Goal: Book appointment/travel/reservation

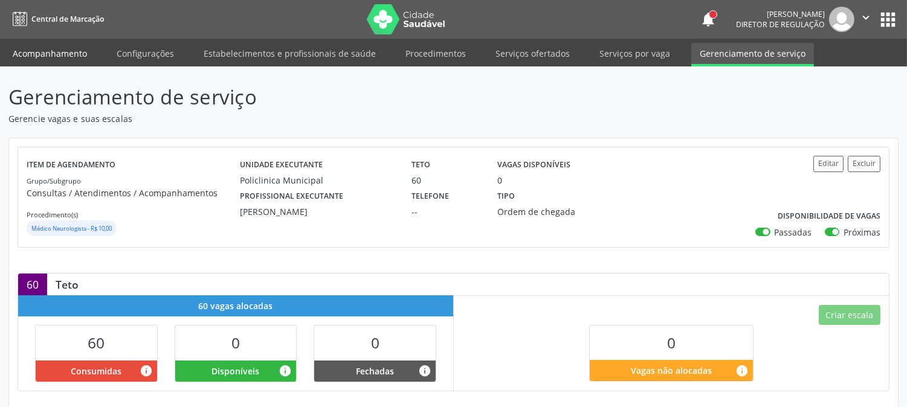
click at [34, 59] on link "Acompanhamento" at bounding box center [49, 53] width 91 height 21
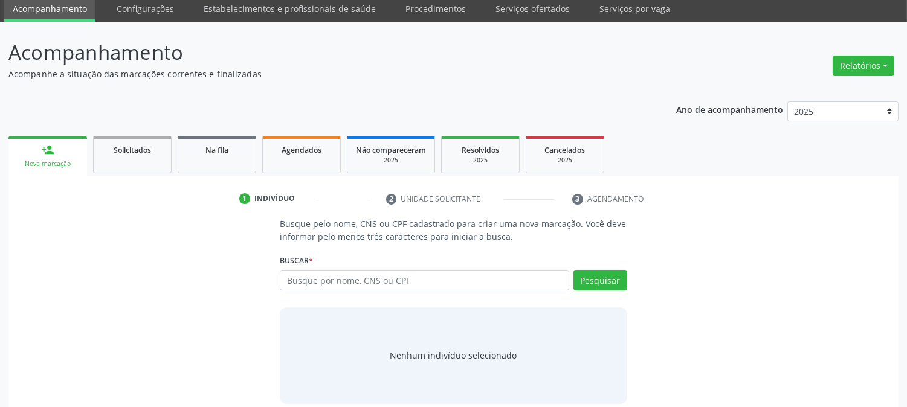
scroll to position [57, 0]
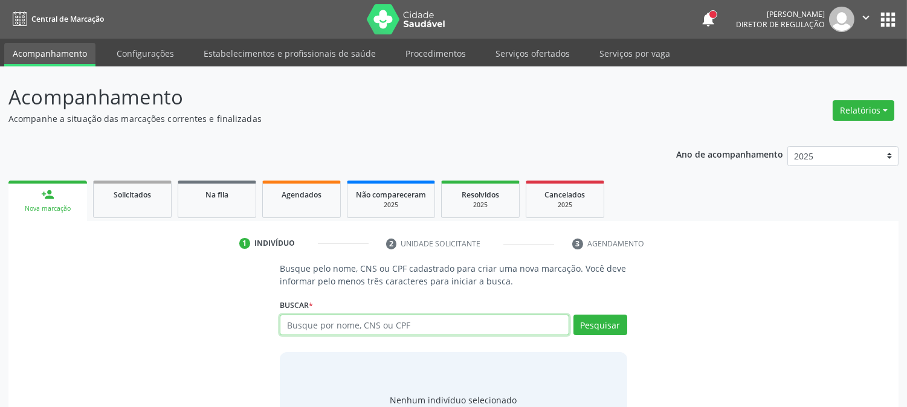
click at [381, 327] on input "text" at bounding box center [424, 325] width 289 height 21
type input "700406936652841"
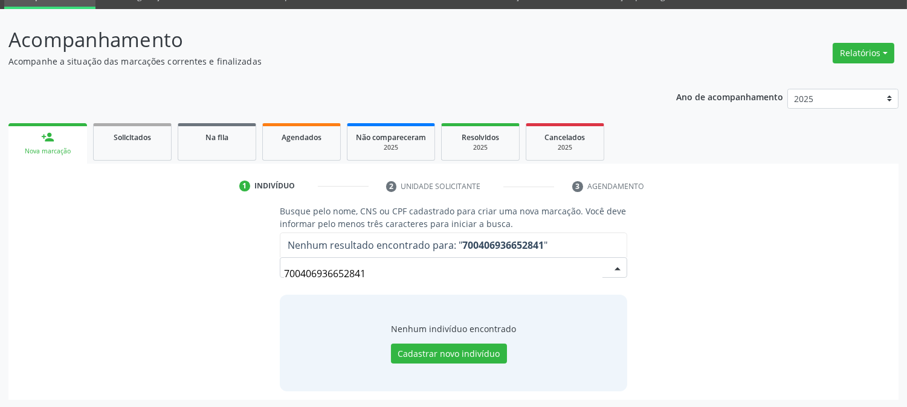
click at [346, 276] on input "700406936652841" at bounding box center [443, 274] width 318 height 24
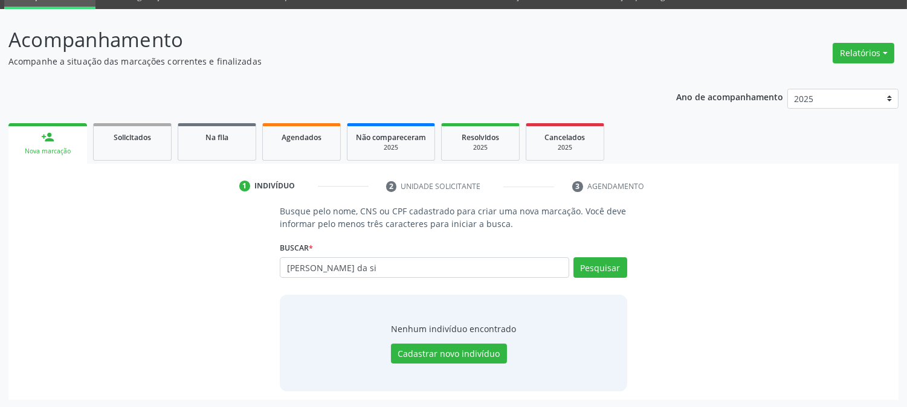
type input "[PERSON_NAME] da si"
click at [460, 349] on button "Cadastrar novo indivíduo" at bounding box center [449, 354] width 116 height 21
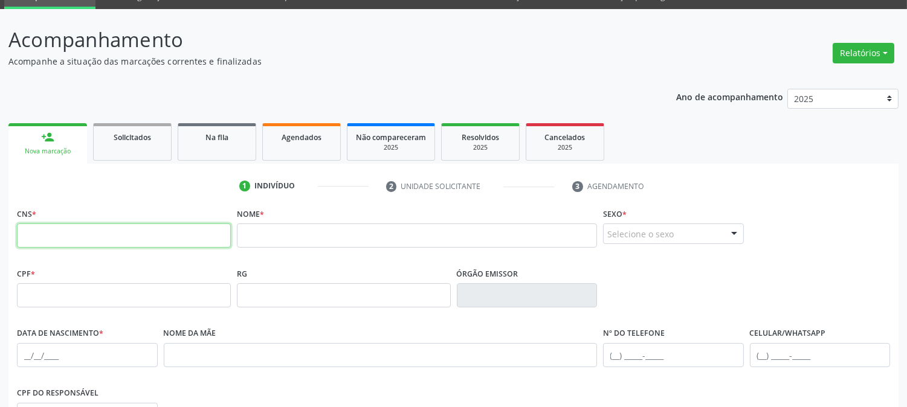
click at [112, 228] on input "text" at bounding box center [124, 236] width 214 height 24
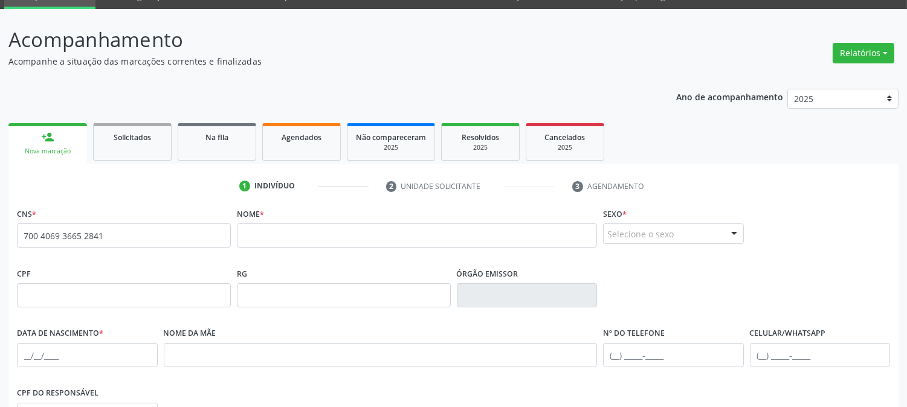
type input "700 4069 3665 2841"
click at [280, 206] on div "Nome *" at bounding box center [417, 226] width 360 height 43
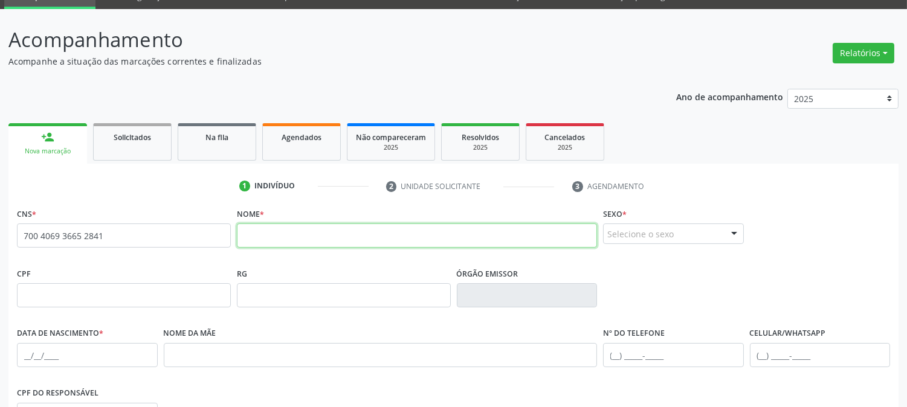
click at [280, 233] on input "text" at bounding box center [417, 236] width 360 height 24
type input "f"
type input "FABRICIA [PERSON_NAME]"
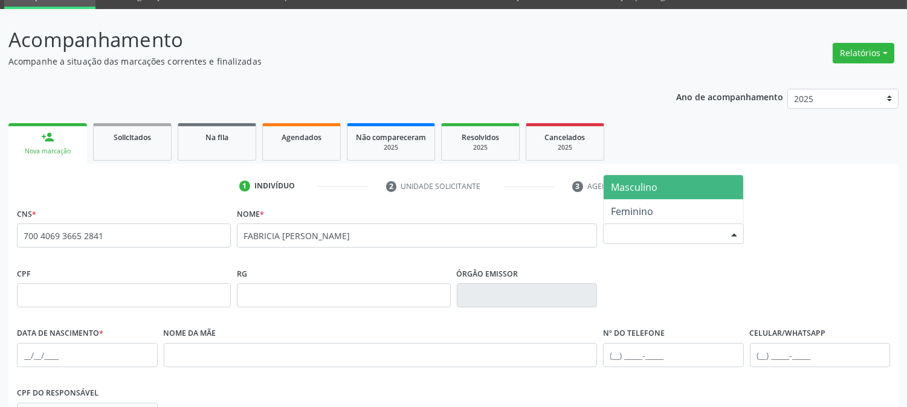
click at [621, 236] on div "Selecione o sexo" at bounding box center [673, 234] width 141 height 21
click at [623, 190] on span "Masculino" at bounding box center [634, 187] width 47 height 13
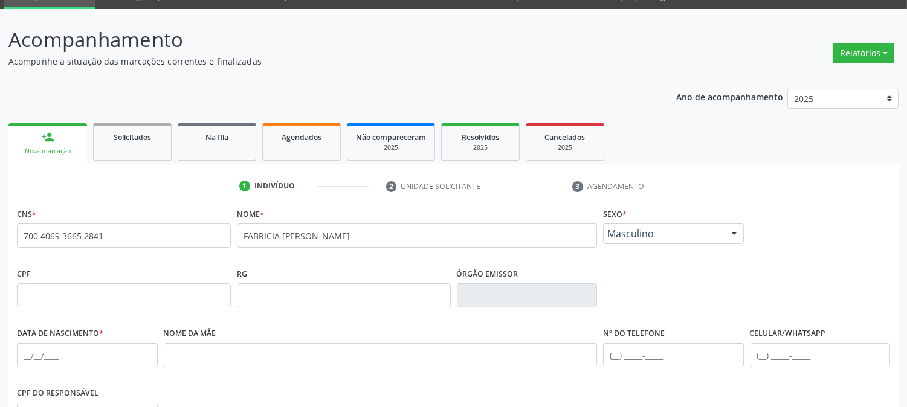
click at [632, 231] on span "Masculino" at bounding box center [664, 234] width 112 height 12
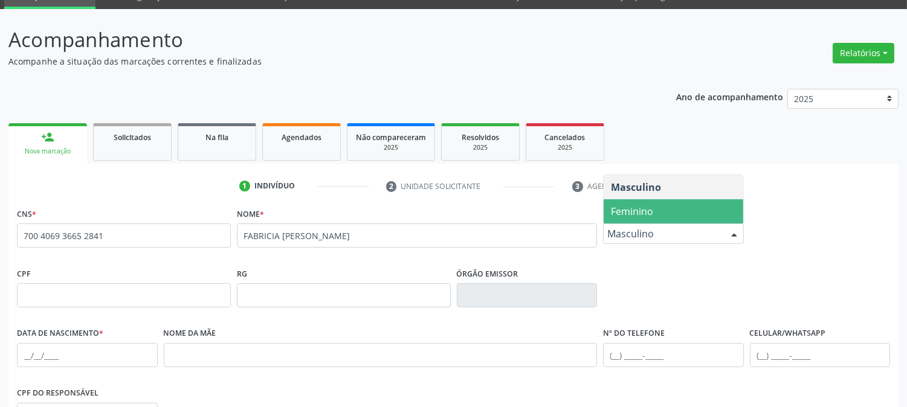
click at [630, 215] on span "Feminino" at bounding box center [632, 211] width 42 height 13
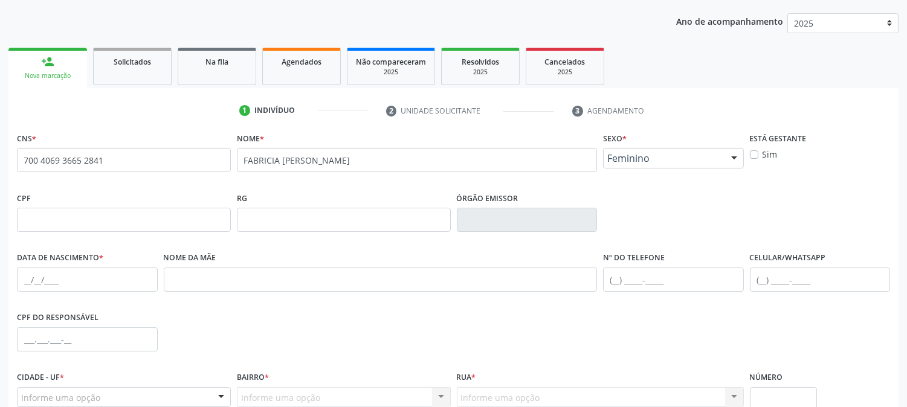
scroll to position [247, 0]
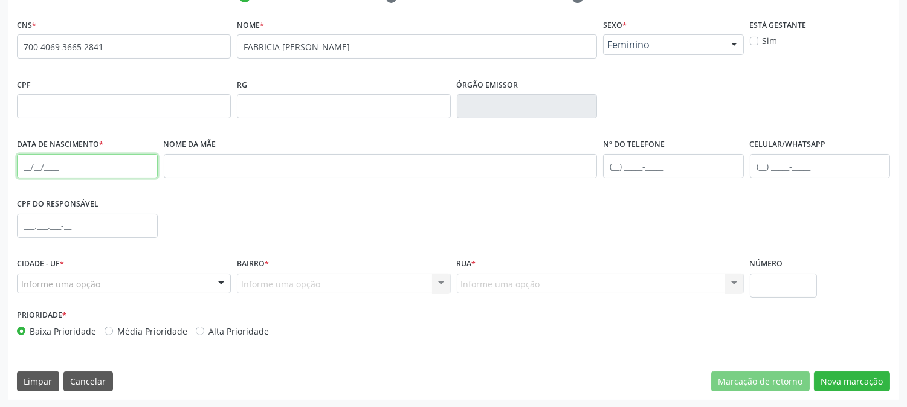
click at [23, 164] on input "text" at bounding box center [87, 166] width 141 height 24
type input "2[DATE]"
click at [120, 293] on div "Informe uma opção" at bounding box center [124, 284] width 214 height 21
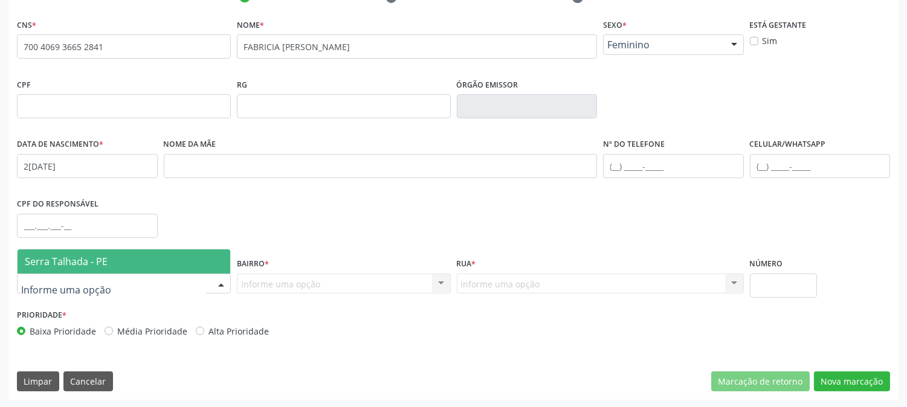
click at [113, 250] on span "Serra Talhada - PE" at bounding box center [124, 262] width 213 height 24
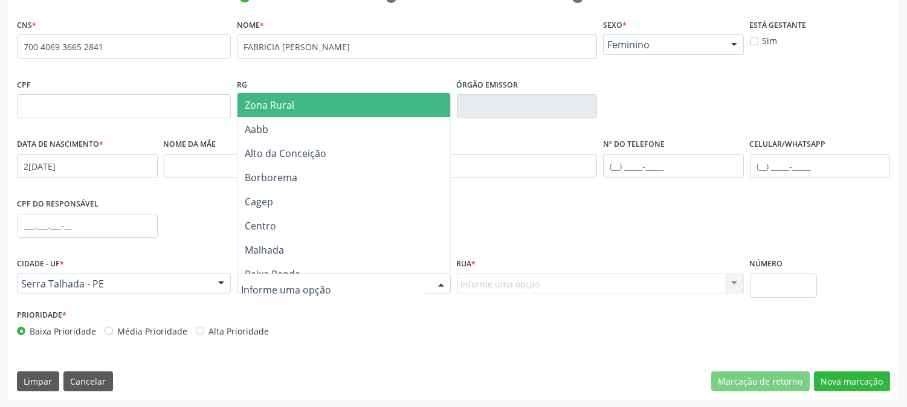
click at [277, 105] on span "Zona Rural" at bounding box center [270, 105] width 50 height 13
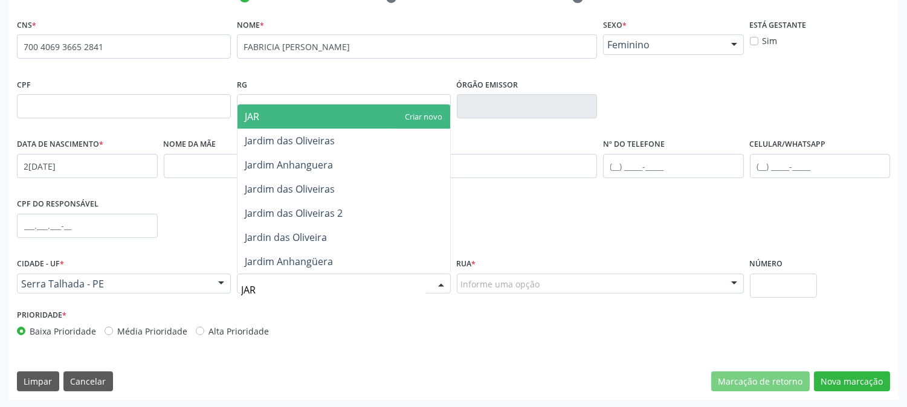
type input "JARD"
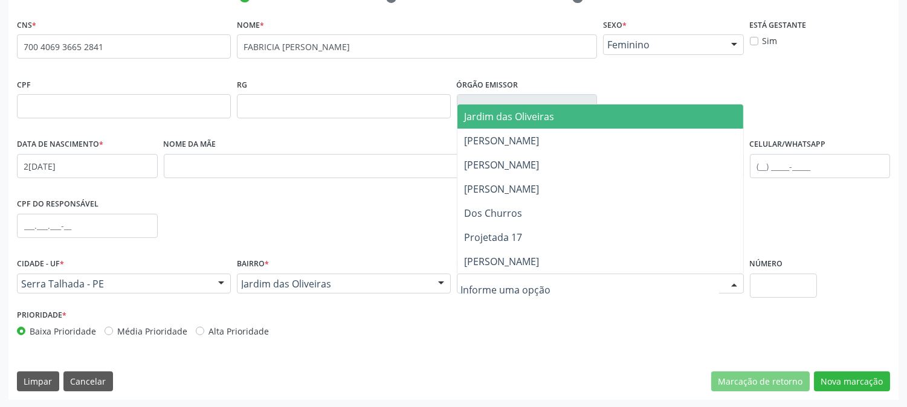
click at [546, 116] on span "Jardim das Oliveiras" at bounding box center [510, 116] width 90 height 13
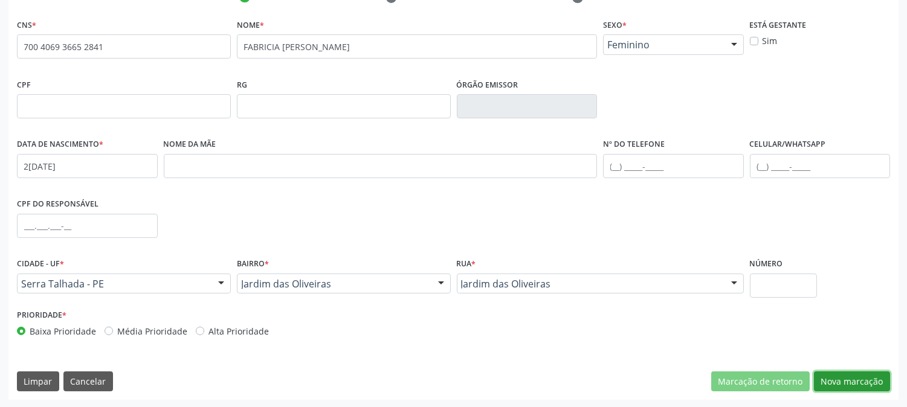
click at [837, 375] on button "Nova marcação" at bounding box center [852, 382] width 76 height 21
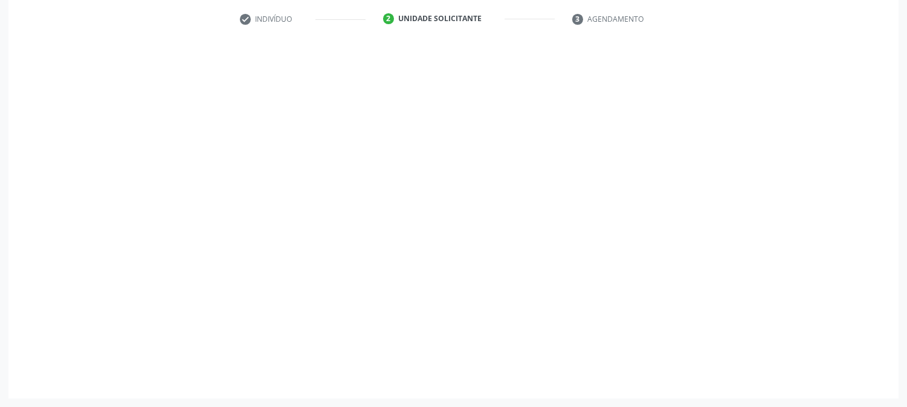
scroll to position [224, 0]
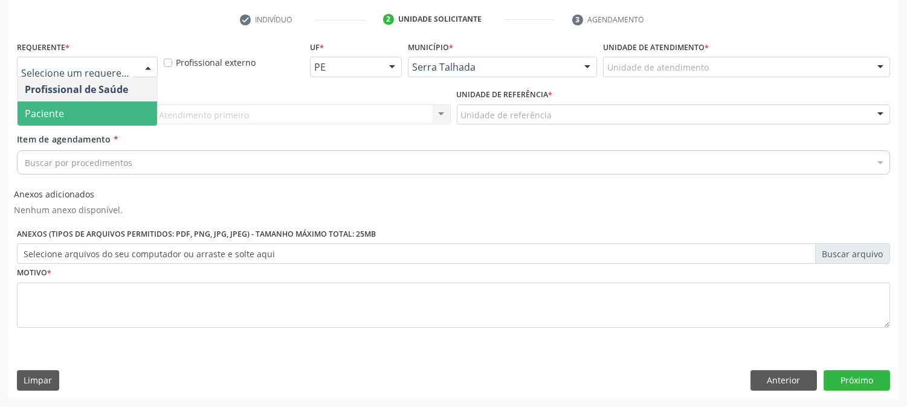
click at [76, 106] on span "Paciente" at bounding box center [88, 114] width 140 height 24
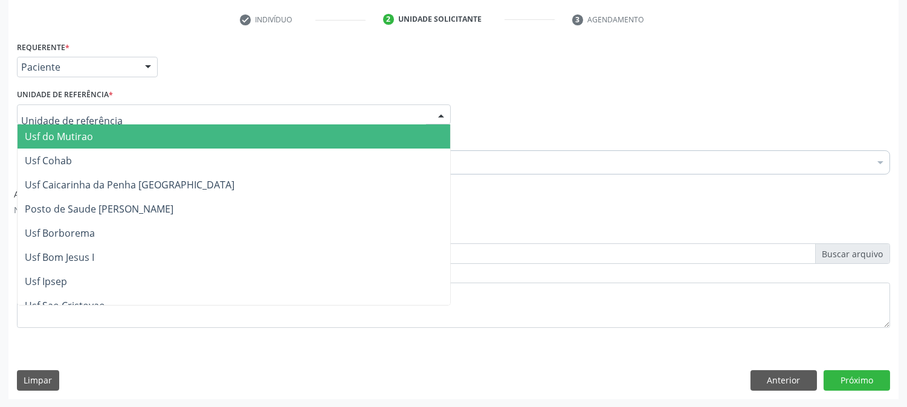
click at [76, 106] on div at bounding box center [234, 115] width 434 height 21
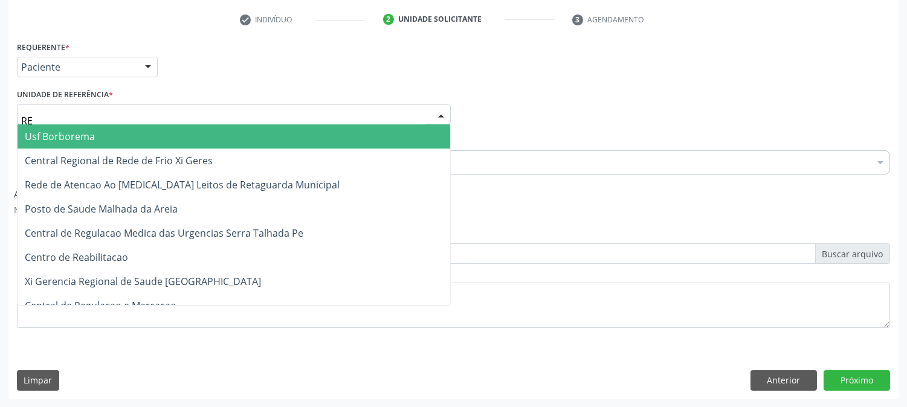
type input "REA"
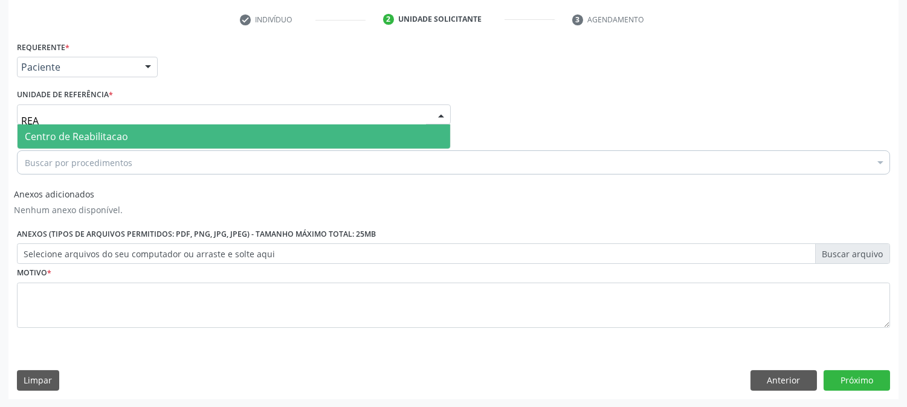
click at [79, 135] on span "Centro de Reabilitacao" at bounding box center [76, 136] width 103 height 13
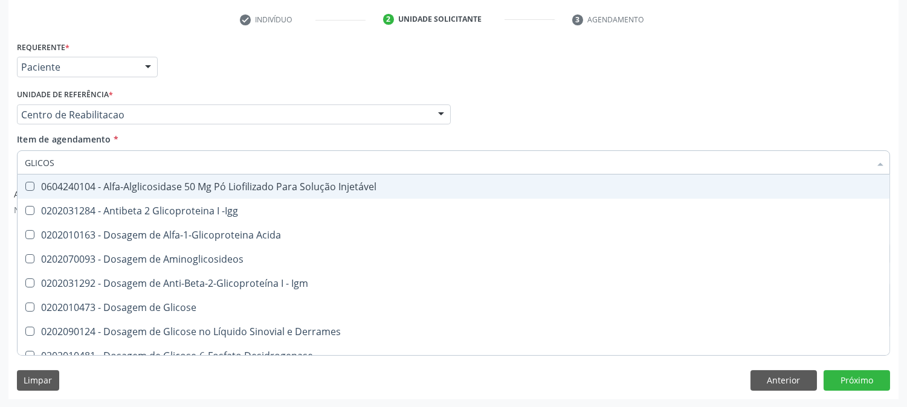
type input "GLICOSE"
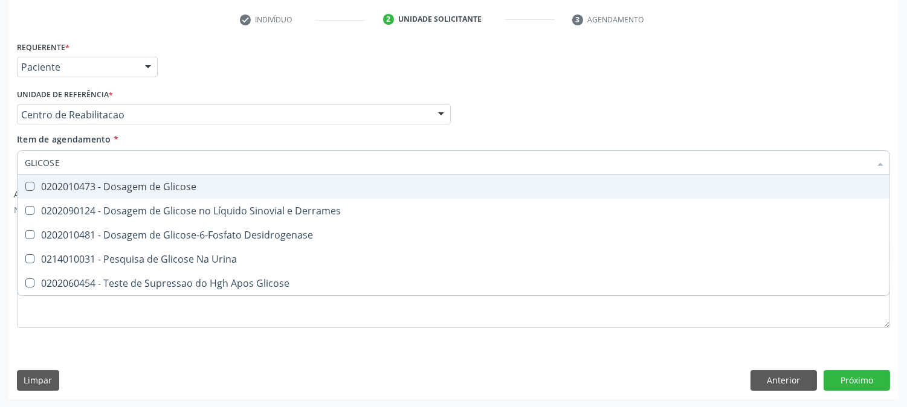
drag, startPoint x: 86, startPoint y: 180, endPoint x: 82, endPoint y: 166, distance: 14.4
click at [86, 182] on div "0202010473 - Dosagem de Glicose" at bounding box center [454, 187] width 858 height 10
checkbox Glicose "true"
click at [81, 160] on input "GLICOSE" at bounding box center [448, 163] width 846 height 24
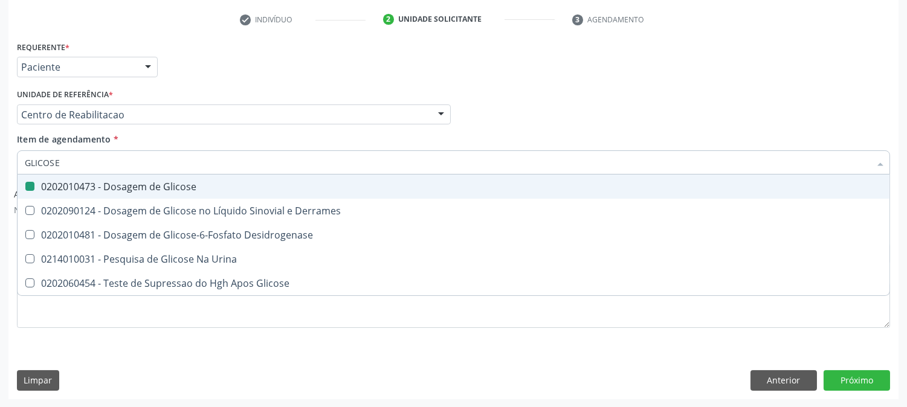
type input "A"
checkbox Glicose "false"
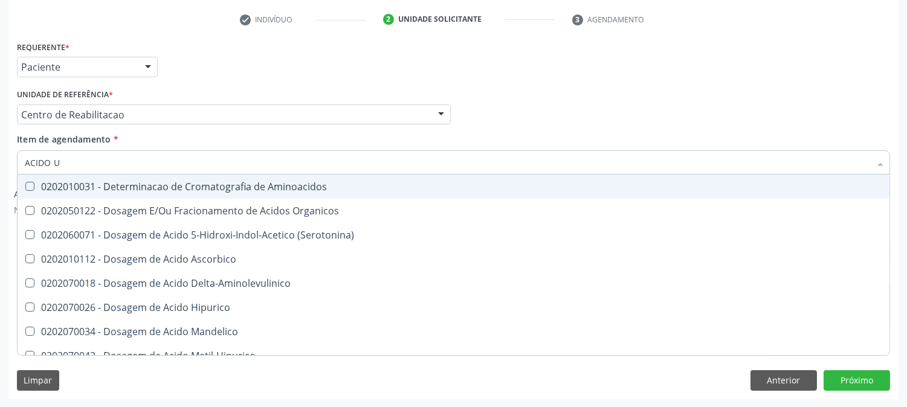
type input "ACIDO UR"
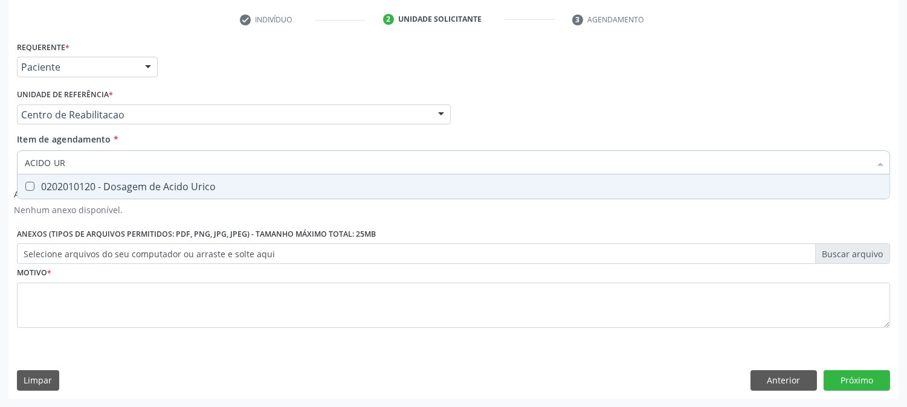
drag, startPoint x: 41, startPoint y: 191, endPoint x: 73, endPoint y: 170, distance: 37.6
click at [48, 190] on div "0202010120 - Dosagem de Acido Urico" at bounding box center [454, 187] width 858 height 10
checkbox Urico "true"
click at [76, 158] on input "ACIDO UR" at bounding box center [448, 163] width 846 height 24
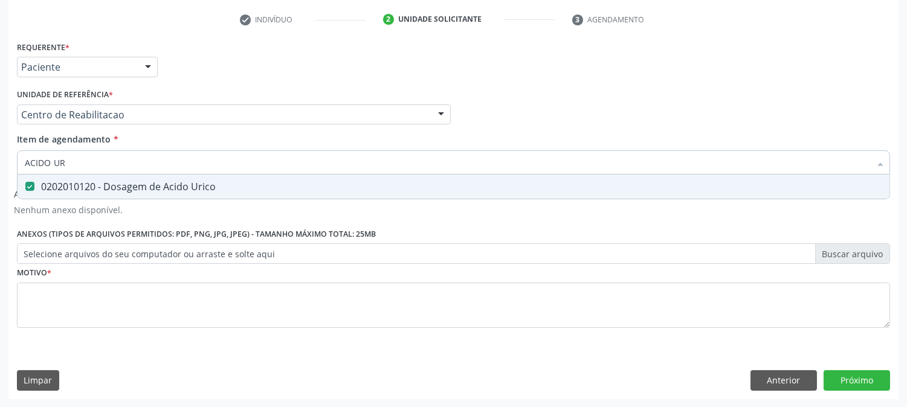
click at [76, 158] on input "ACIDO UR" at bounding box center [448, 163] width 846 height 24
type input "CR"
checkbox Urico "false"
type input "CREATININA"
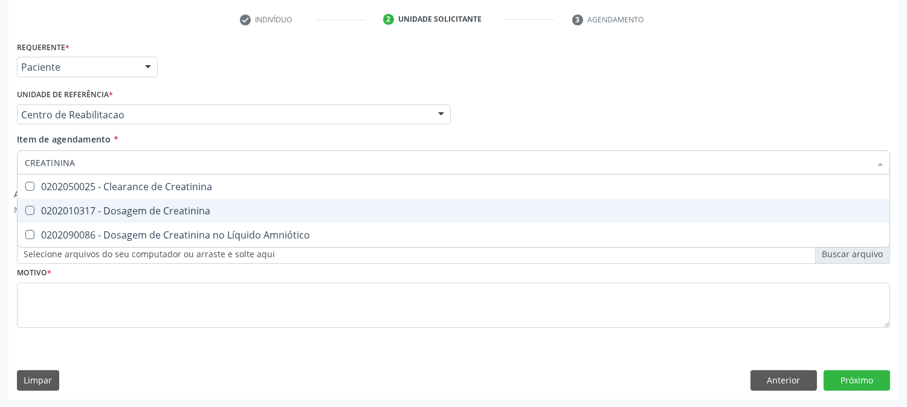
click at [94, 208] on div "0202010317 - Dosagem de Creatinina" at bounding box center [454, 211] width 858 height 10
checkbox Creatinina "true"
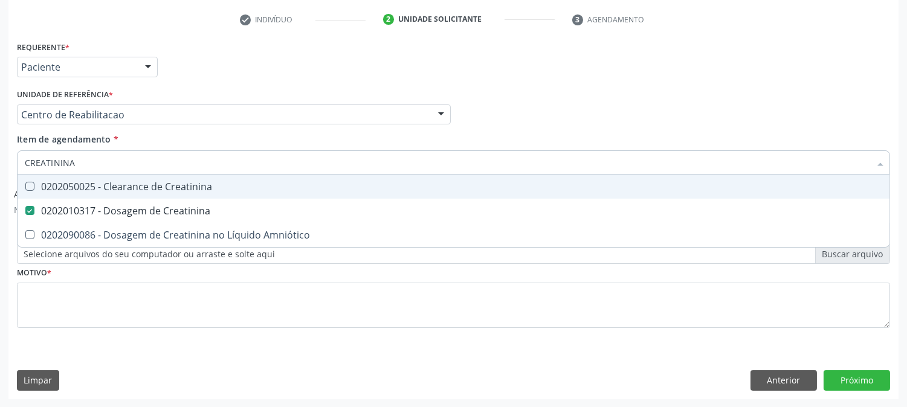
click at [104, 160] on input "CREATININA" at bounding box center [448, 163] width 846 height 24
drag, startPoint x: 104, startPoint y: 160, endPoint x: 107, endPoint y: 166, distance: 6.2
click at [105, 162] on input "CREATININA" at bounding box center [448, 163] width 846 height 24
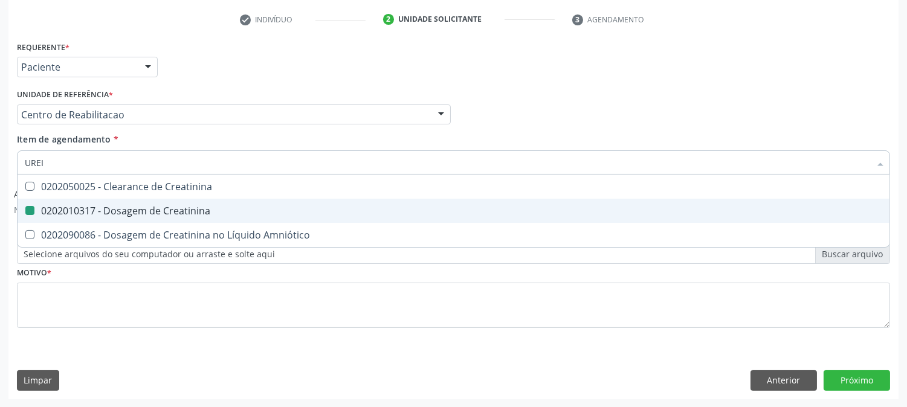
type input "UREIA"
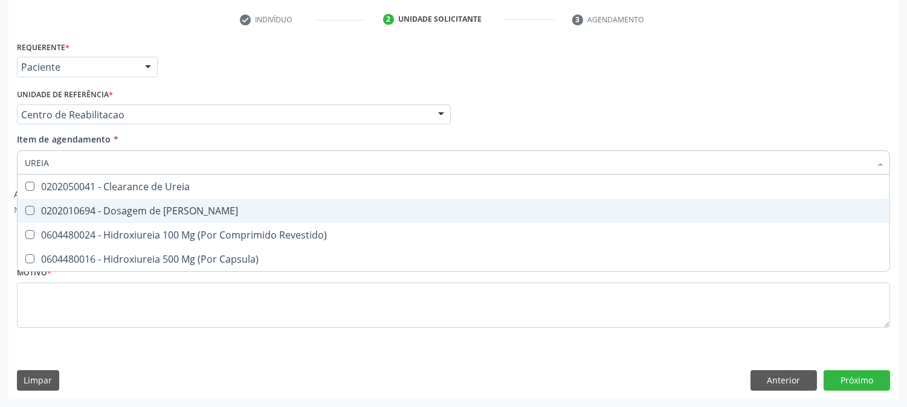
click at [99, 200] on span "0202010694 - Dosagem de [PERSON_NAME]" at bounding box center [454, 211] width 872 height 24
checkbox Ureia "true"
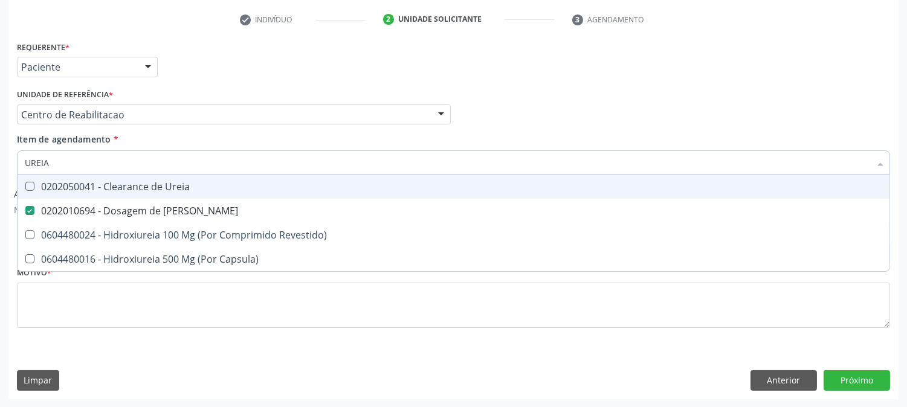
click at [83, 164] on input "UREIA" at bounding box center [448, 163] width 846 height 24
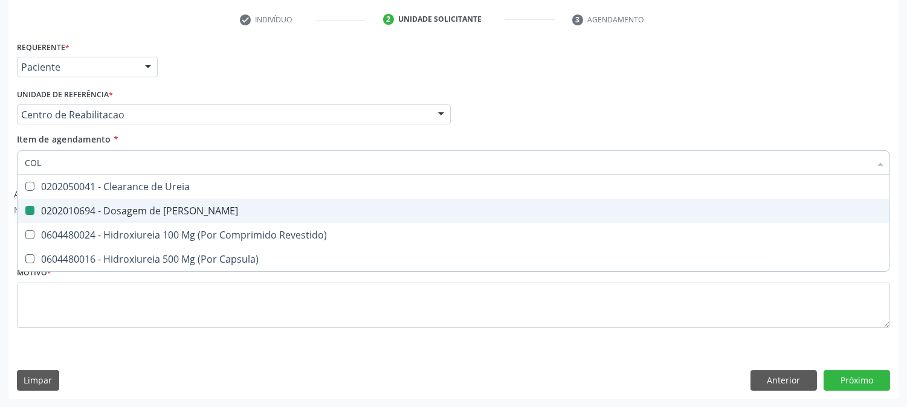
type input "COLE"
checkbox Ureia "false"
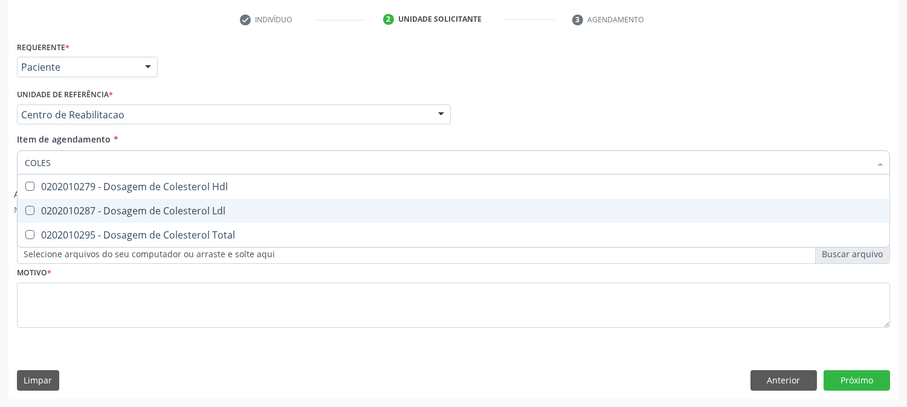
type input "COLEST"
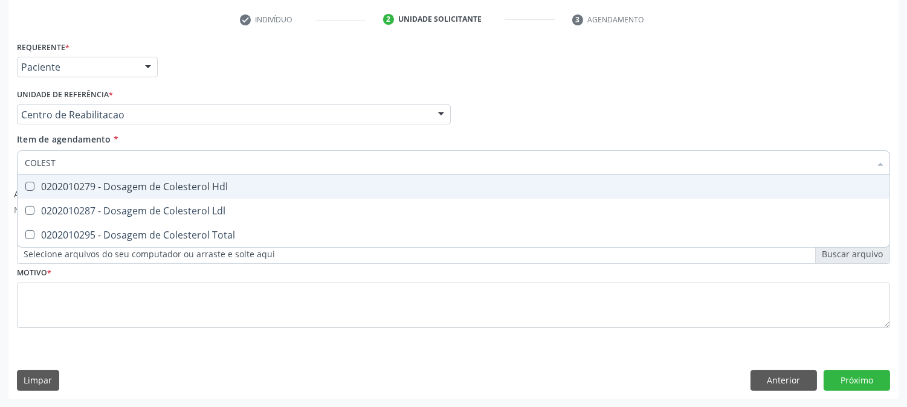
click at [63, 184] on div "0202010279 - Dosagem de Colesterol Hdl" at bounding box center [454, 187] width 858 height 10
checkbox Hdl "true"
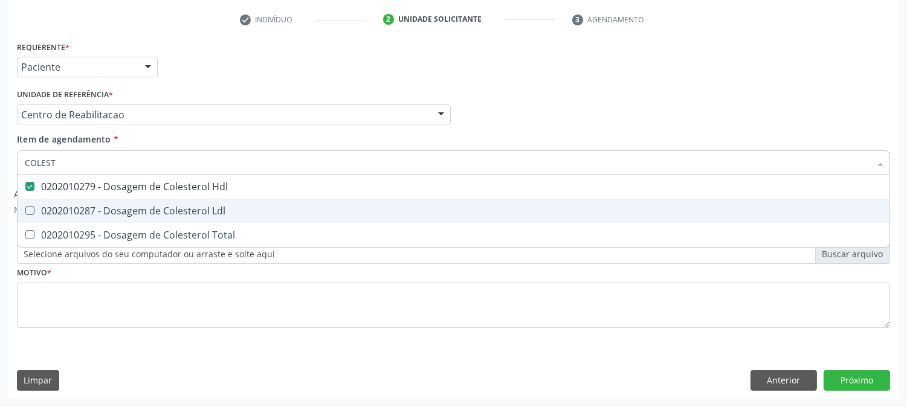
click at [64, 199] on span "0202010287 - Dosagem de Colesterol Ldl" at bounding box center [454, 211] width 872 height 24
checkbox Ldl "true"
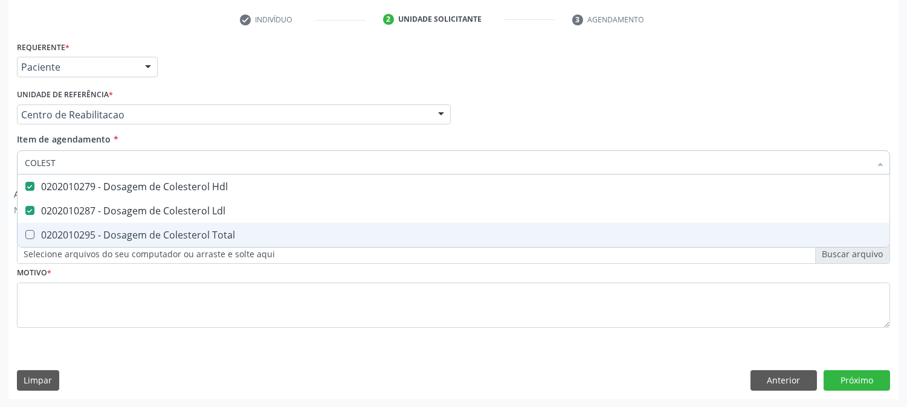
click at [54, 230] on div "0202010295 - Dosagem de Colesterol Total" at bounding box center [454, 235] width 858 height 10
checkbox Total "true"
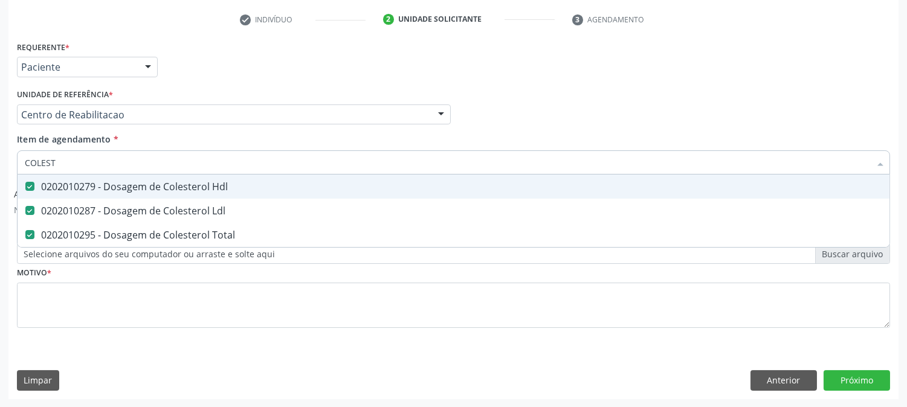
click at [74, 166] on input "COLEST" at bounding box center [448, 163] width 846 height 24
type input "TRAN"
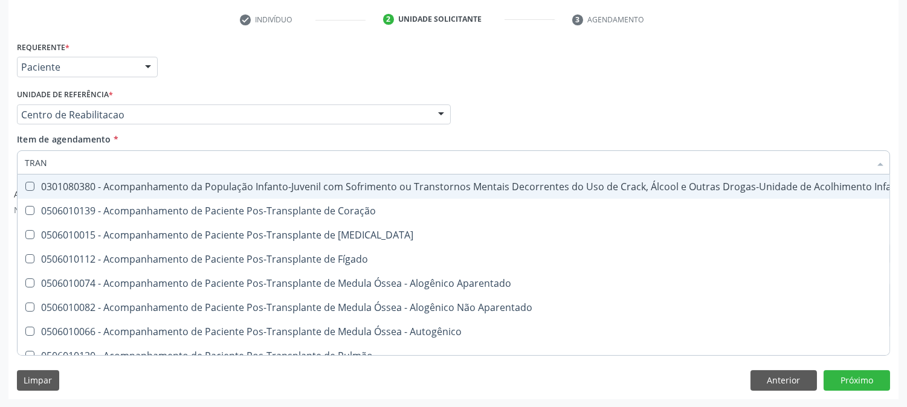
checkbox \(Uai\)\ "false"
checkbox Coração "false"
checkbox Cornea "false"
type input "TRANSA"
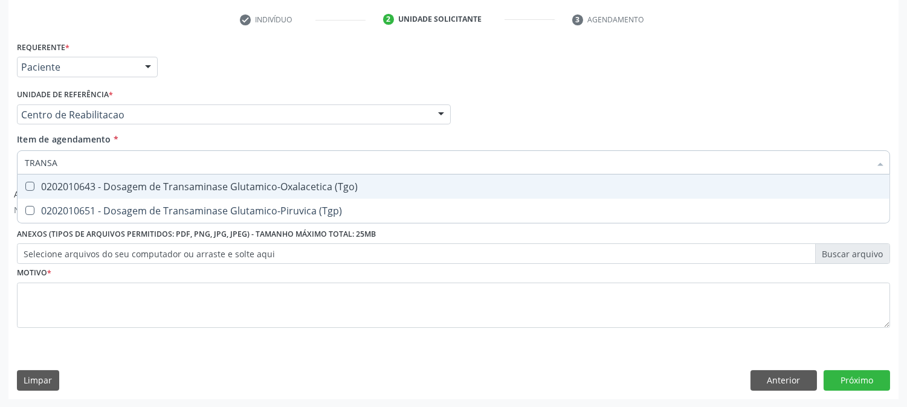
click at [286, 191] on div "0202010643 - Dosagem de Transaminase Glutamico-Oxalacetica (Tgo)" at bounding box center [454, 187] width 858 height 10
checkbox \(Tgo\) "true"
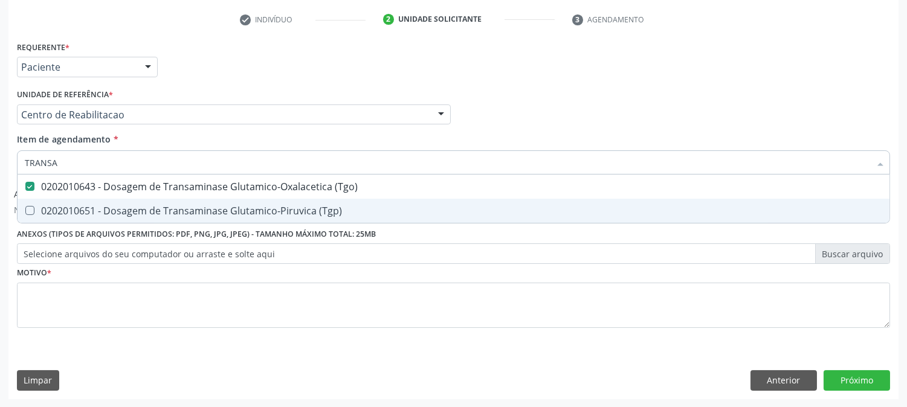
click at [287, 206] on div "0202010651 - Dosagem de Transaminase Glutamico-Piruvica (Tgp)" at bounding box center [454, 211] width 858 height 10
checkbox \(Tgp\) "true"
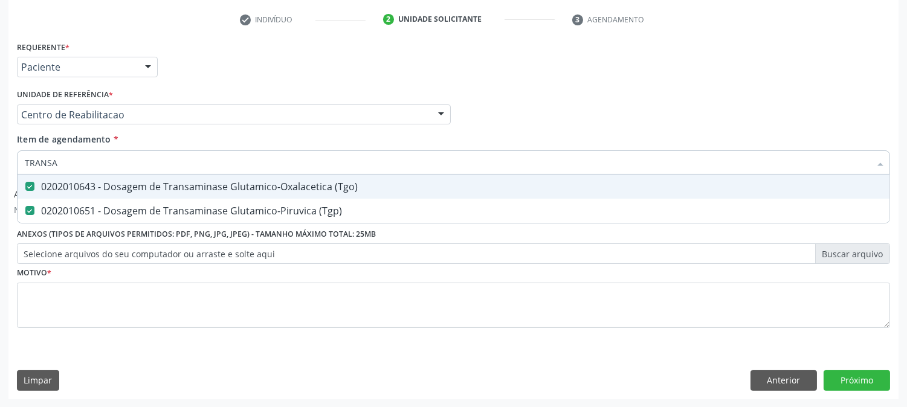
click at [98, 158] on input "TRANSA" at bounding box center [448, 163] width 846 height 24
type input "TRI"
checkbox \(Tgo\) "false"
checkbox \(Tgp\) "false"
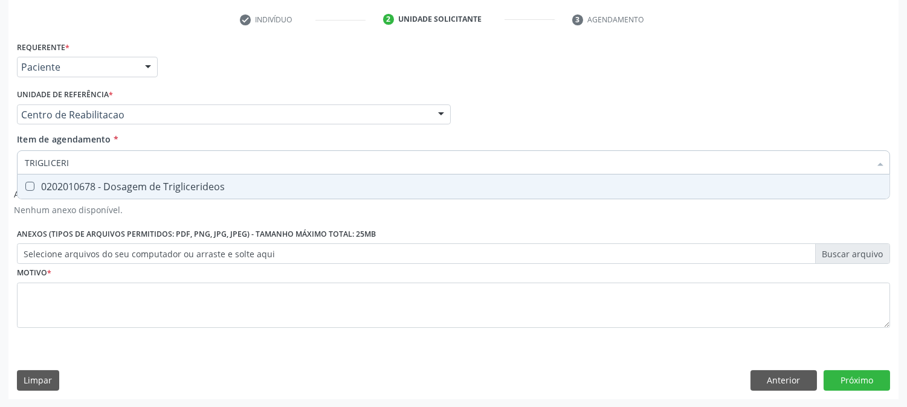
type input "TRIGLICERID"
drag, startPoint x: 56, startPoint y: 188, endPoint x: 59, endPoint y: 182, distance: 6.8
click at [57, 187] on div "0202010678 - Dosagem de Triglicerideos" at bounding box center [454, 187] width 858 height 10
checkbox Triglicerideos "true"
click at [74, 161] on input "TRIGLICERID" at bounding box center [448, 163] width 846 height 24
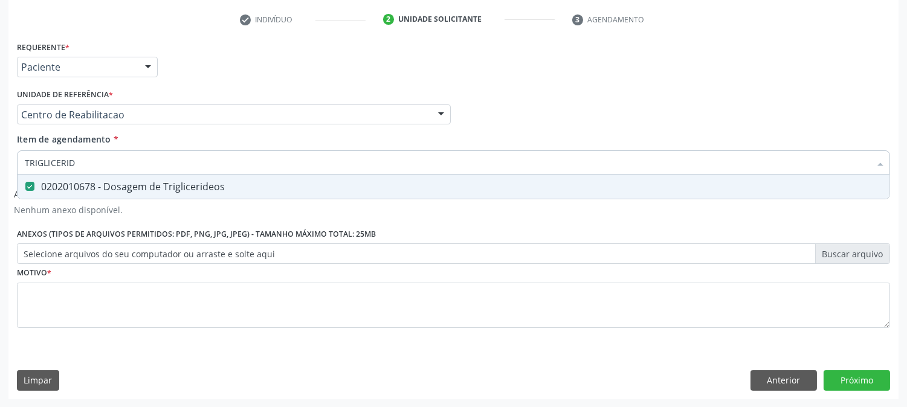
click at [74, 161] on input "TRIGLICERID" at bounding box center [448, 163] width 846 height 24
type input "GL"
checkbox Triglicerideos "false"
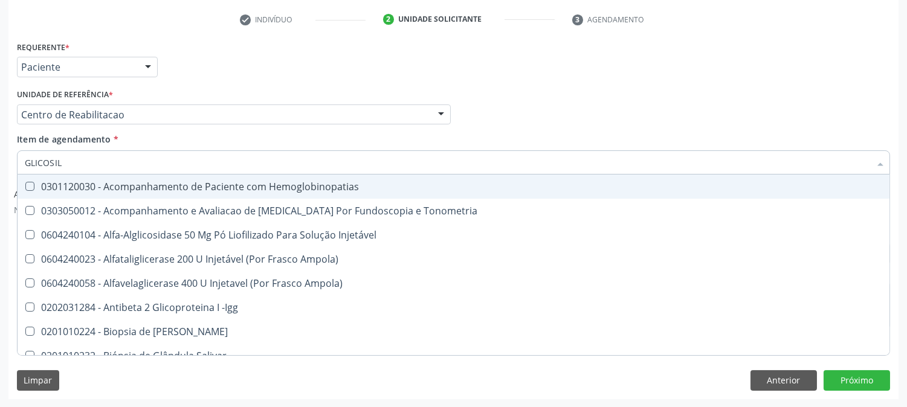
type input "GLICOSILA"
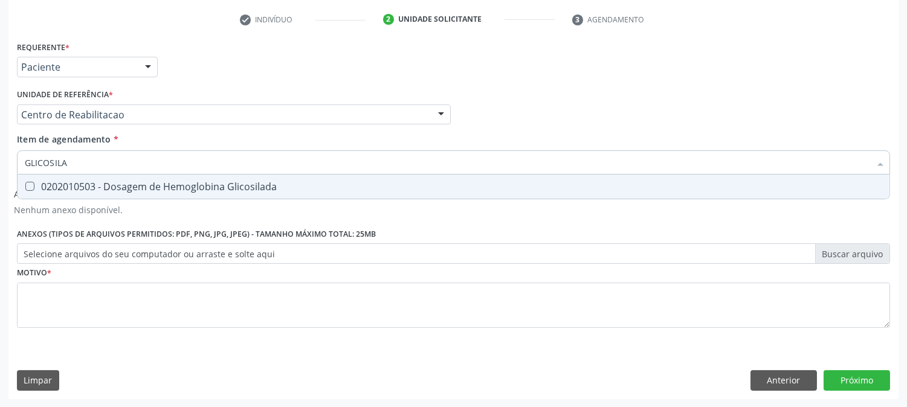
click at [70, 189] on div "0202010503 - Dosagem de Hemoglobina Glicosilada" at bounding box center [454, 187] width 858 height 10
checkbox Glicosilada "true"
click at [80, 160] on input "GLICOSILA" at bounding box center [448, 163] width 846 height 24
type input "GLICOSILA"
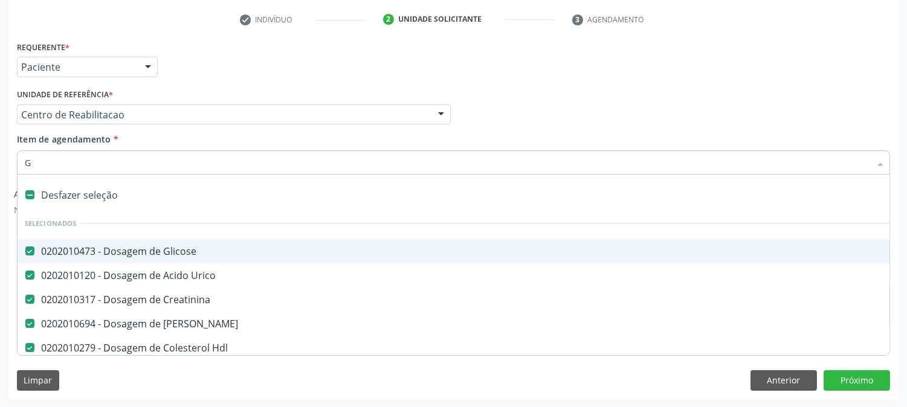
type input "GL"
checkbox Total "false"
checkbox \(Tgo\) "false"
checkbox \(Tgp\) "false"
checkbox Triglicerideos "false"
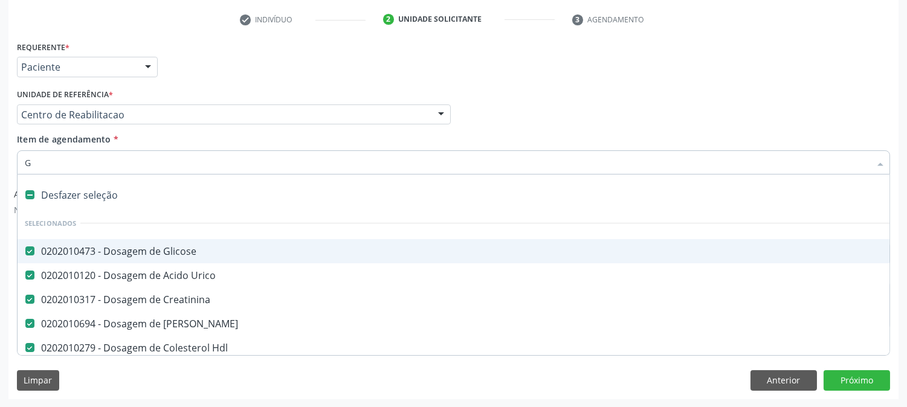
checkbox Glicosilada "false"
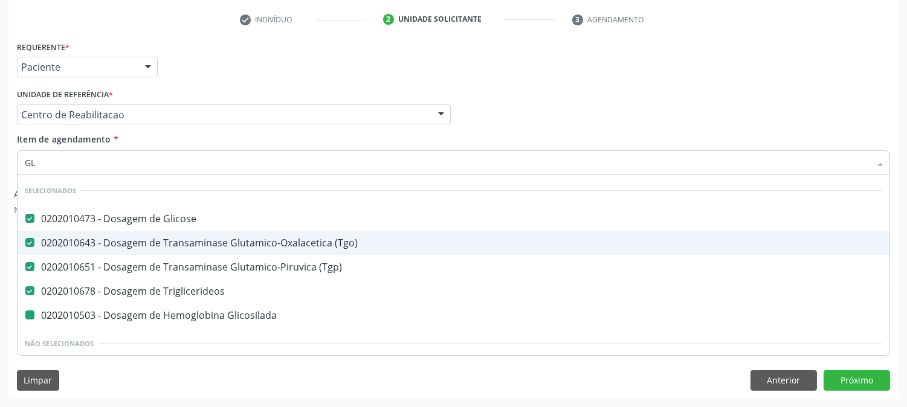
type input "GLI"
checkbox Glicosilada "false"
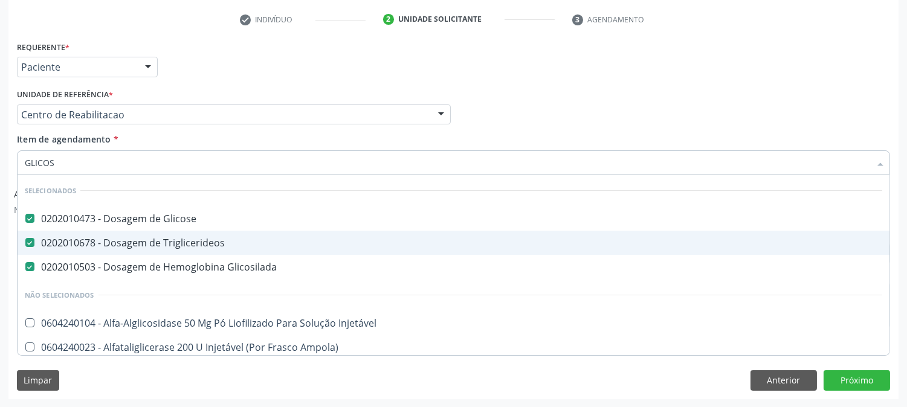
type input "GLICOSI"
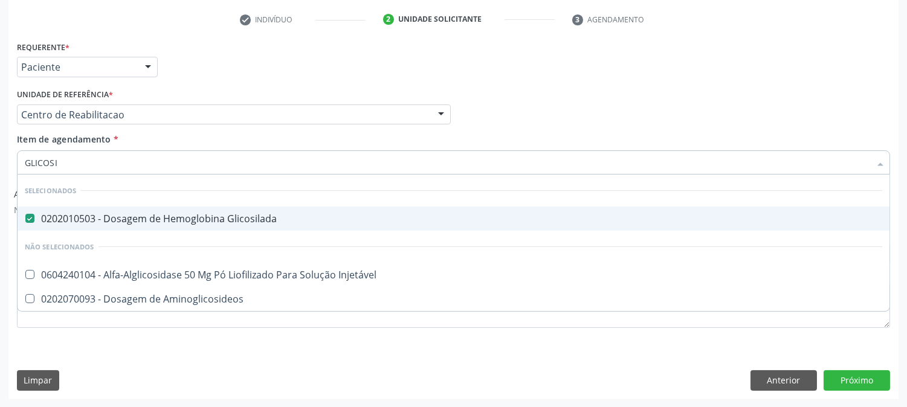
drag, startPoint x: 123, startPoint y: 221, endPoint x: 115, endPoint y: 178, distance: 44.2
click at [123, 221] on div "0202010503 - Dosagem de Hemoglobina Glicosilada" at bounding box center [454, 219] width 858 height 10
checkbox Glicosilada "false"
click at [113, 166] on input "GLICOSI" at bounding box center [448, 163] width 846 height 24
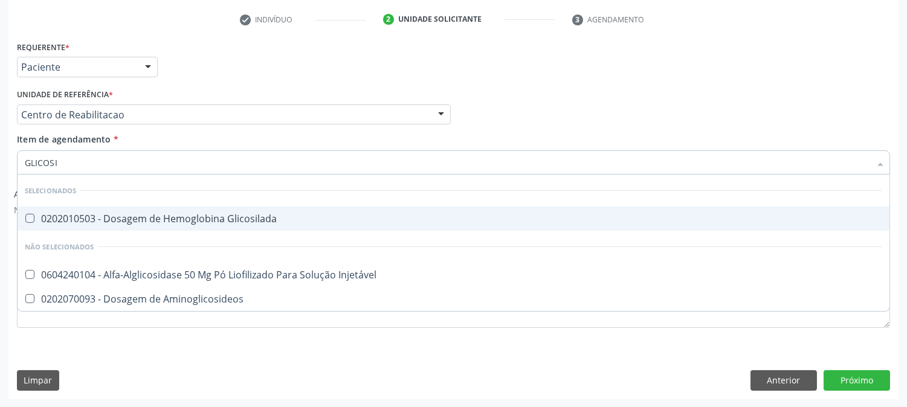
type input "H"
checkbox Glicosilada "true"
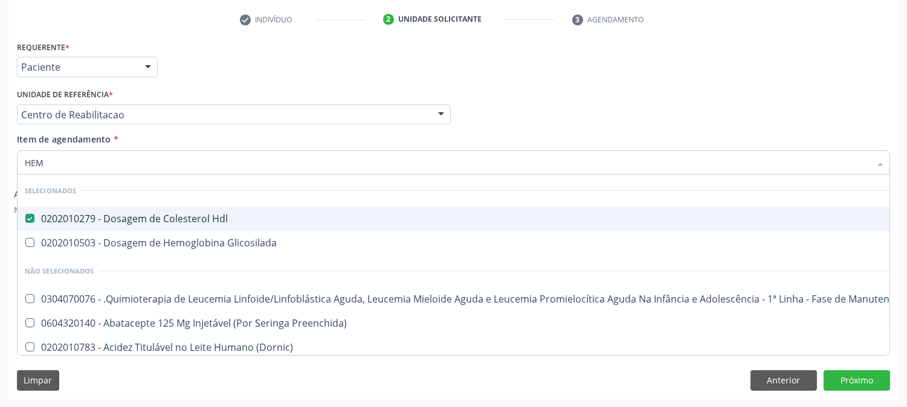
type input "HEMO"
checkbox Hdl "false"
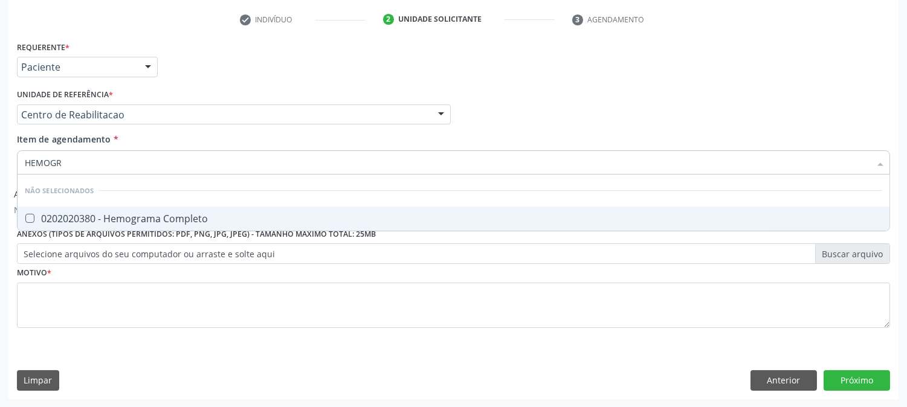
type input "HEMOGRA"
click at [184, 226] on span "0202020380 - Hemograma Completo" at bounding box center [454, 219] width 872 height 24
checkbox Completo "true"
click at [58, 168] on input "HEMOGRA" at bounding box center [448, 163] width 846 height 24
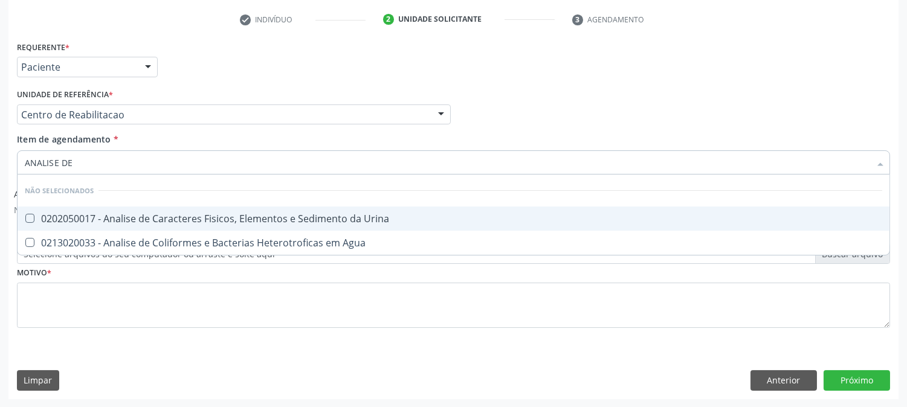
type input "ANALISE DE C"
checkbox Urina "false"
type input "ANALISE DE CA"
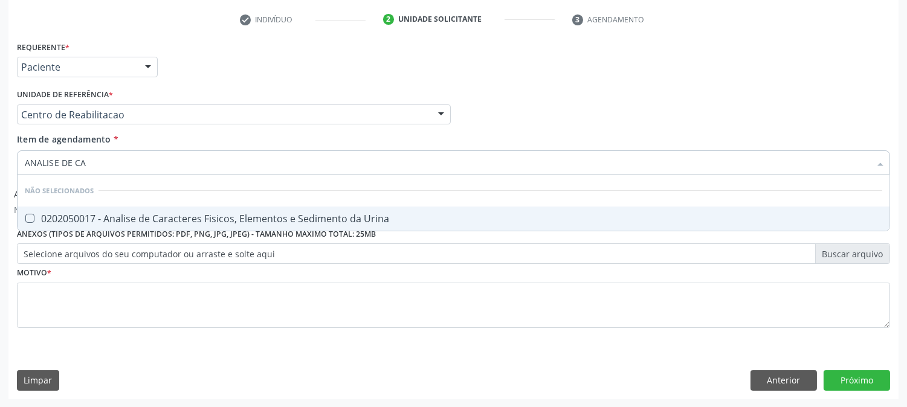
click at [107, 207] on span "0202050017 - Analise de Caracteres Fisicos, Elementos e Sedimento da Urina" at bounding box center [454, 219] width 872 height 24
checkbox Urina "true"
click at [117, 165] on input "ANALISE DE CA" at bounding box center [448, 163] width 846 height 24
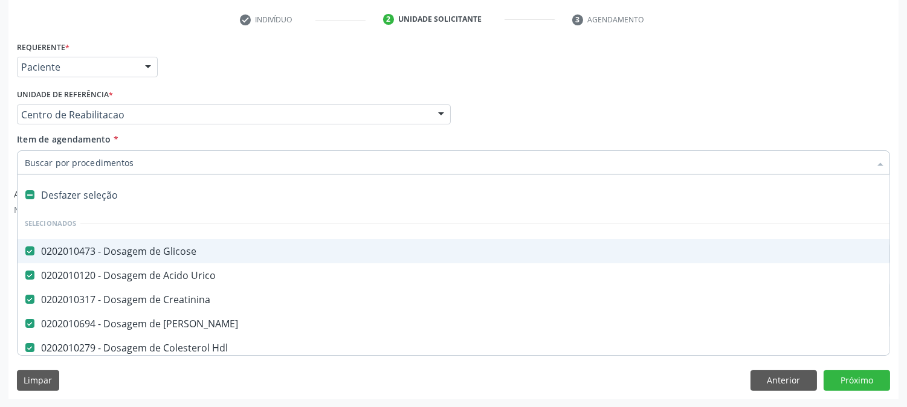
click at [673, 104] on div "Profissional Solicitante Por favor, selecione a Unidade de Atendimento primeiro…" at bounding box center [454, 109] width 880 height 47
checkbox Glicosilada "true"
checkbox Urina "false"
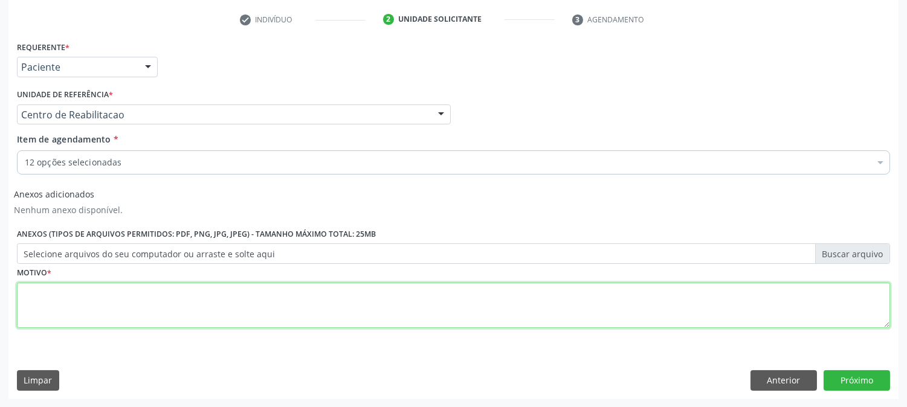
click at [70, 291] on textarea at bounding box center [454, 306] width 874 height 46
type textarea "A"
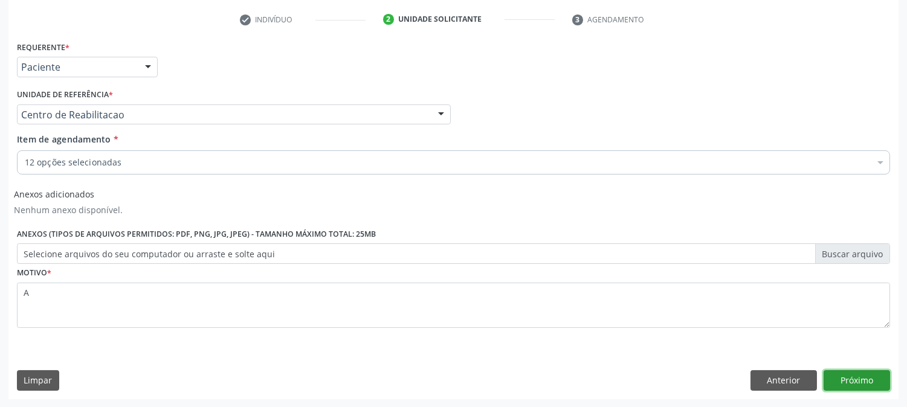
click at [875, 378] on button "Próximo" at bounding box center [857, 381] width 66 height 21
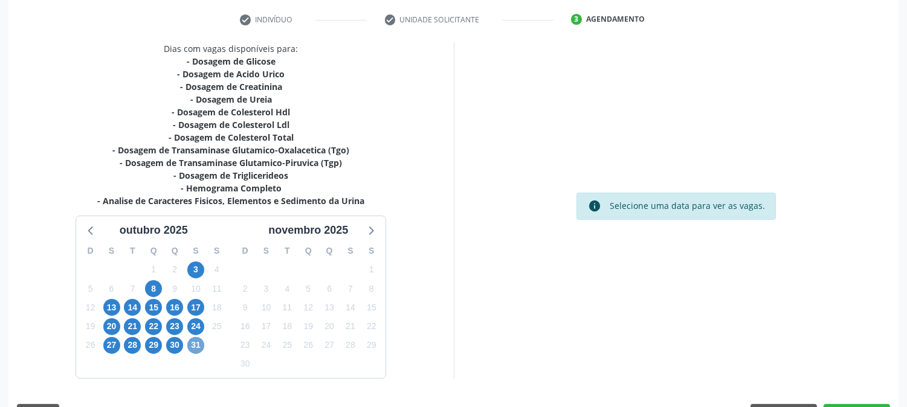
click at [201, 347] on span "31" at bounding box center [195, 345] width 17 height 17
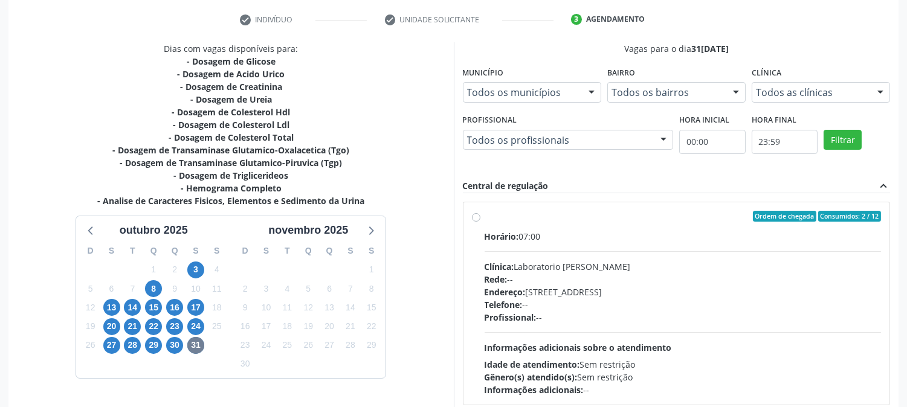
click at [565, 275] on div "Rede: --" at bounding box center [683, 279] width 397 height 13
click at [481, 222] on input "Ordem de chegada Consumidos: 2 / 12 Horário: 07:00 Clínica: Laboratorio [PERSON…" at bounding box center [476, 216] width 8 height 11
radio input "true"
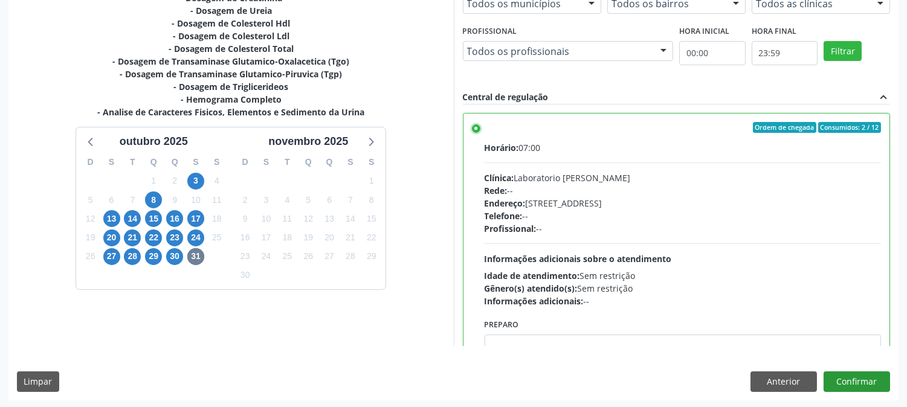
scroll to position [314, 0]
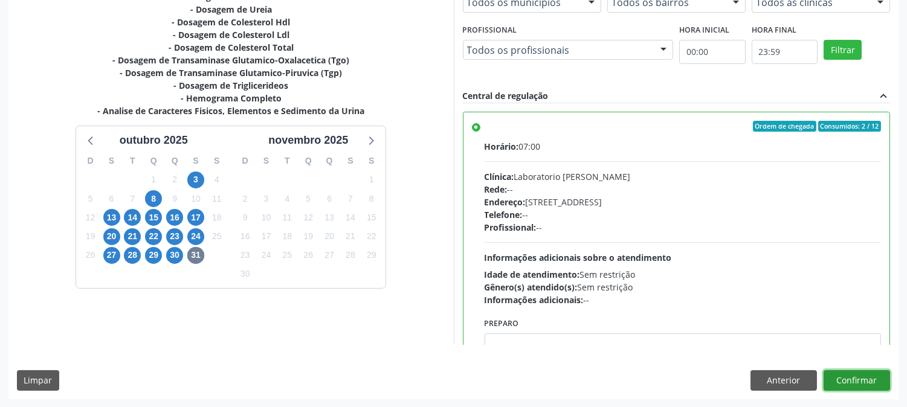
click at [837, 382] on button "Confirmar" at bounding box center [857, 381] width 66 height 21
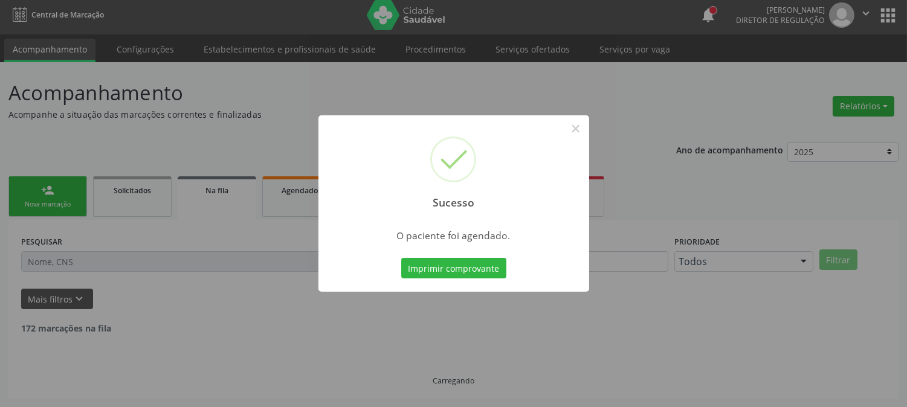
scroll to position [0, 0]
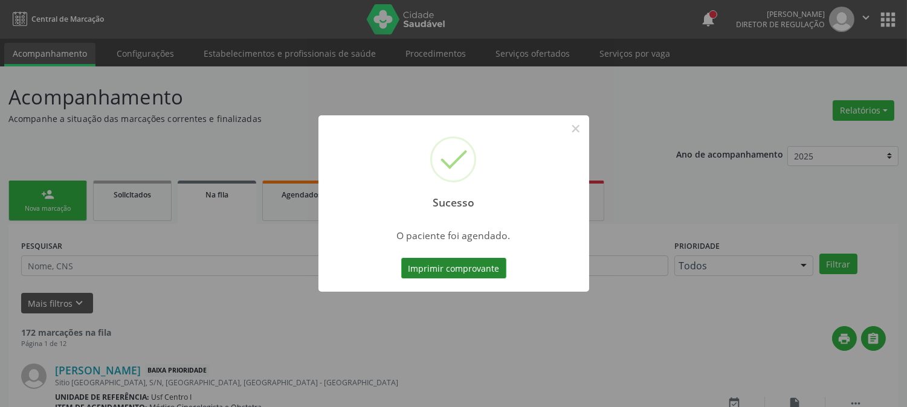
click at [485, 273] on button "Imprimir comprovante" at bounding box center [453, 268] width 105 height 21
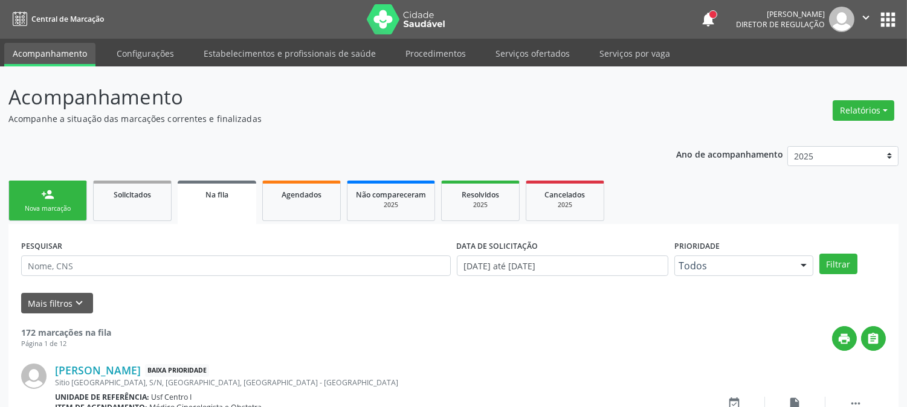
click at [76, 206] on div "Nova marcação" at bounding box center [48, 208] width 60 height 9
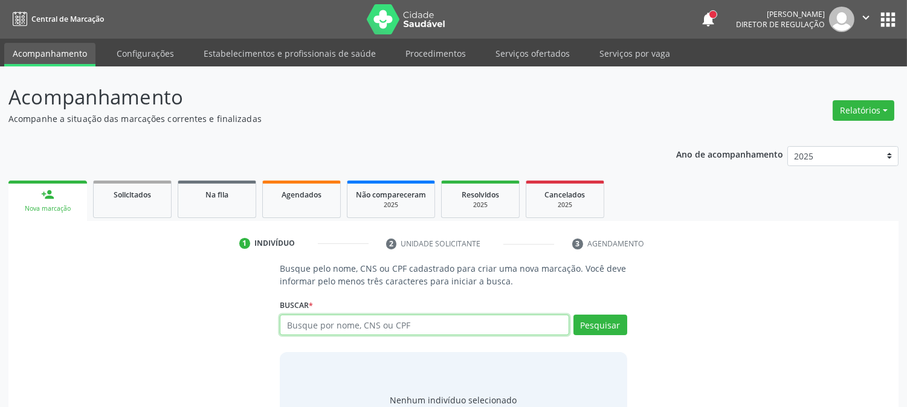
click at [319, 331] on input "text" at bounding box center [424, 325] width 289 height 21
paste input "CNS: 700 4069 3665 2841"
type input "CNS: 700 4069 3665 2841"
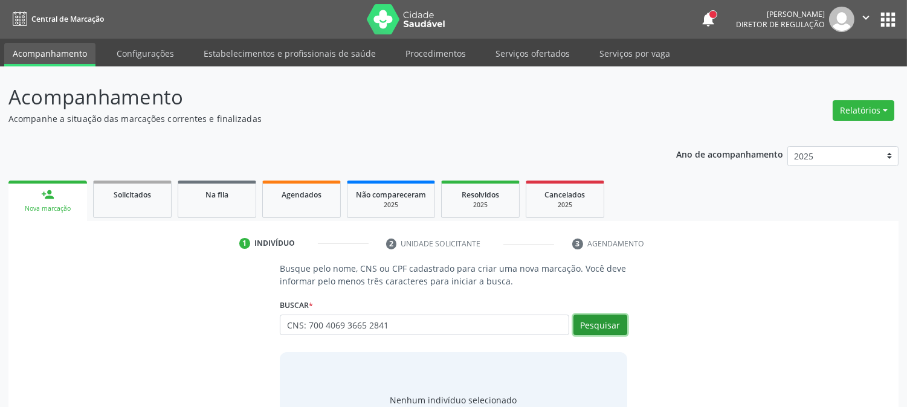
click at [599, 324] on button "Pesquisar" at bounding box center [601, 325] width 54 height 21
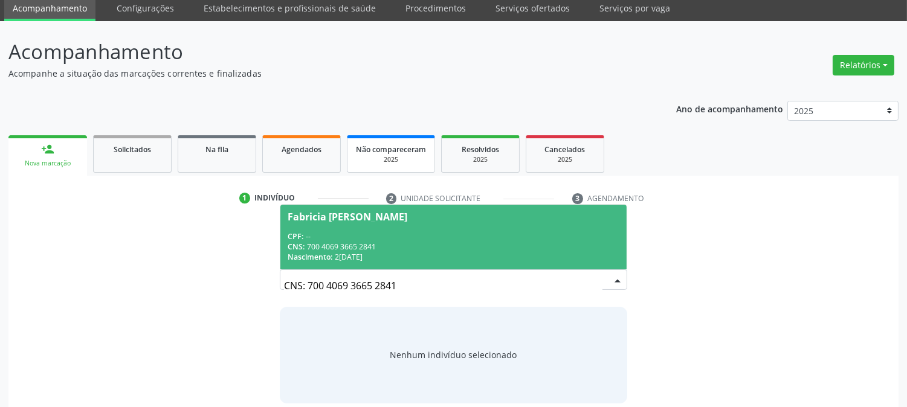
scroll to position [57, 0]
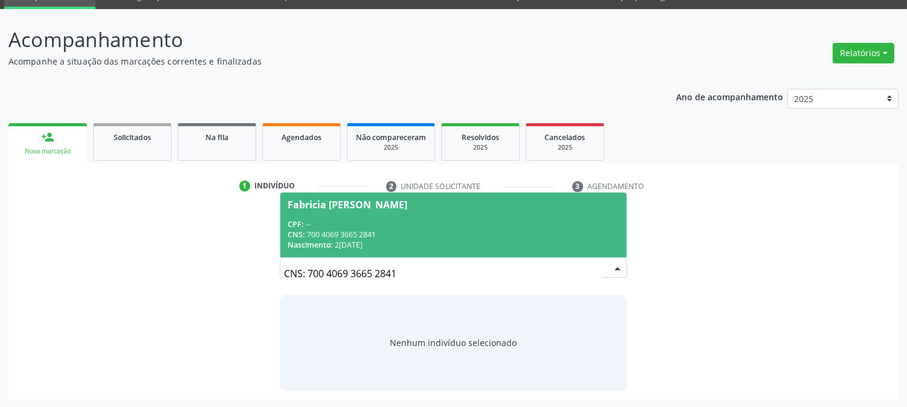
click at [354, 222] on div "CPF: --" at bounding box center [453, 224] width 331 height 10
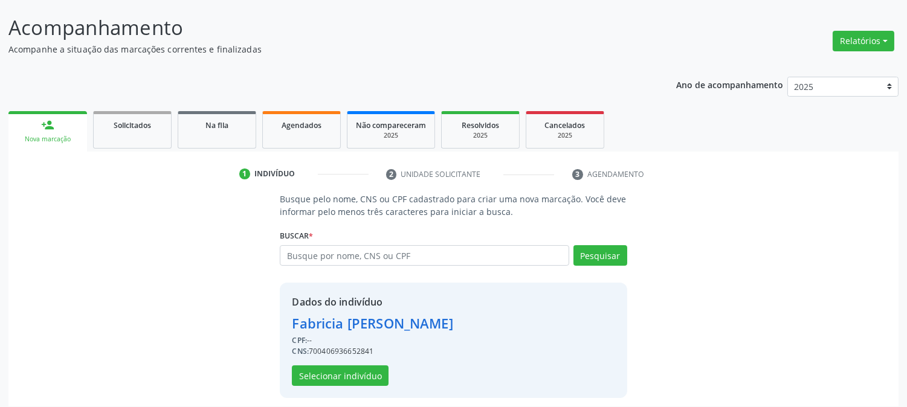
scroll to position [76, 0]
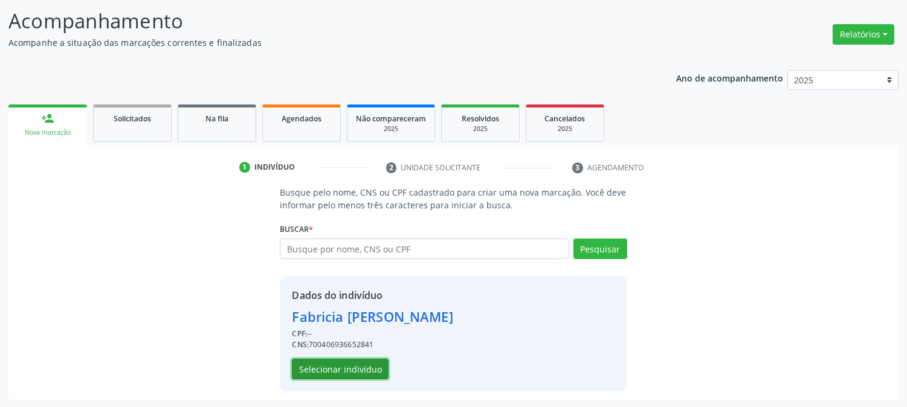
click at [331, 361] on button "Selecionar indivíduo" at bounding box center [340, 369] width 97 height 21
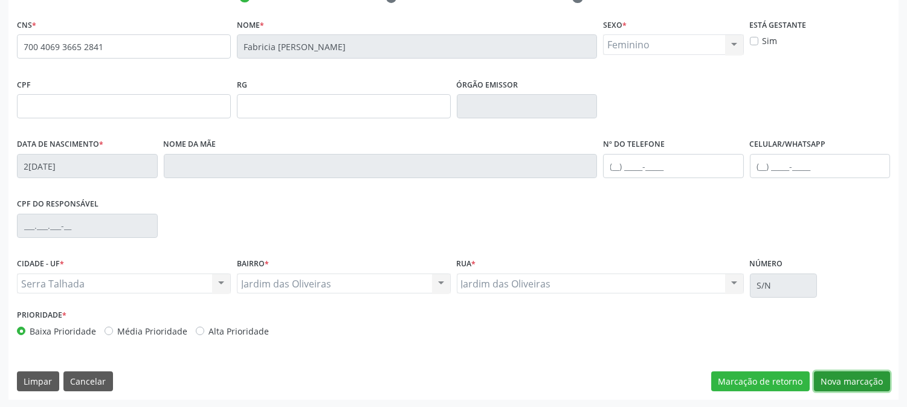
click at [841, 381] on button "Nova marcação" at bounding box center [852, 382] width 76 height 21
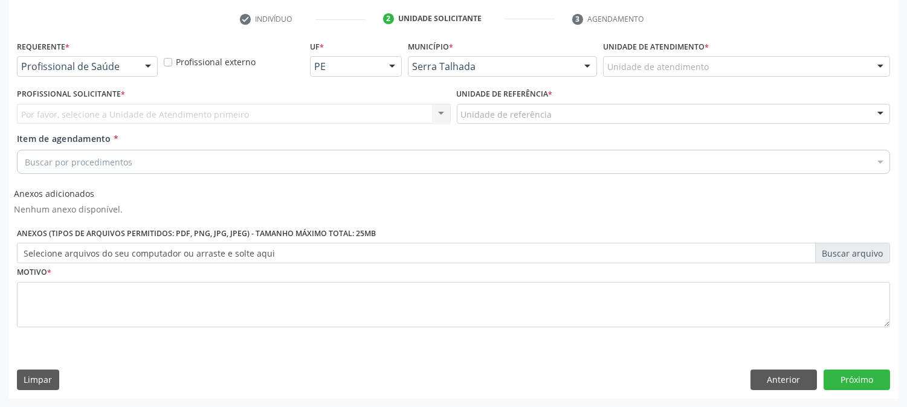
scroll to position [224, 0]
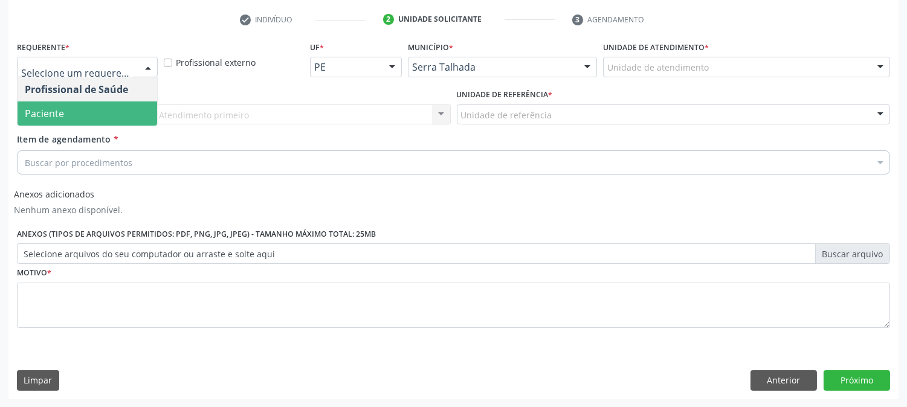
click at [41, 103] on span "Paciente" at bounding box center [88, 114] width 140 height 24
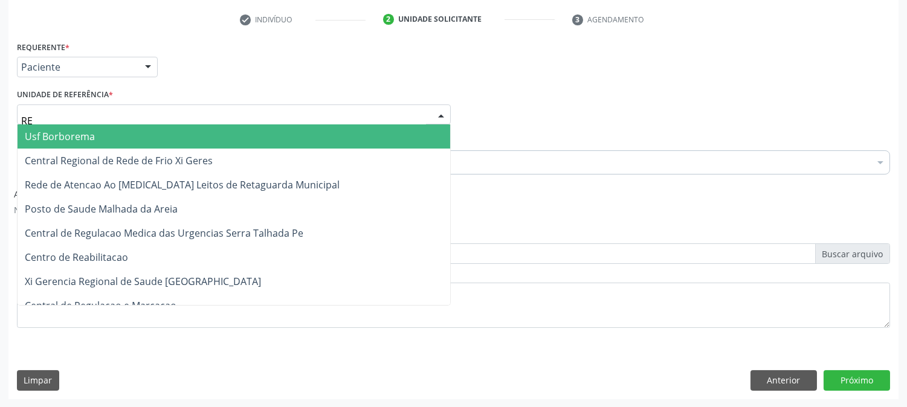
type input "REA"
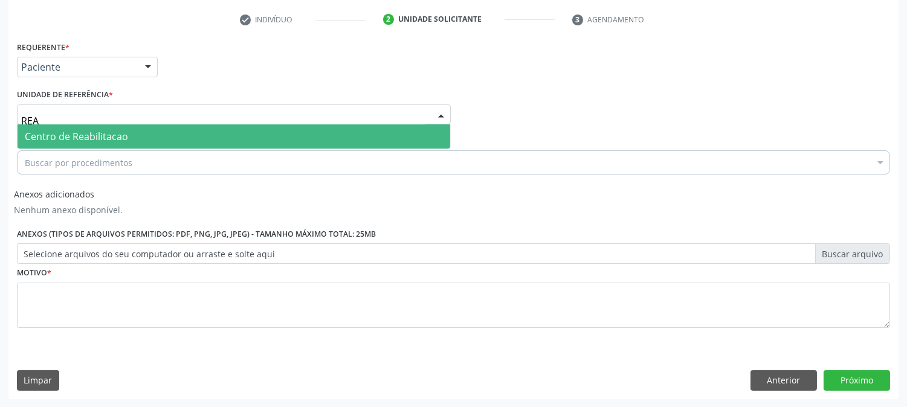
click at [46, 128] on span "Centro de Reabilitacao" at bounding box center [234, 137] width 433 height 24
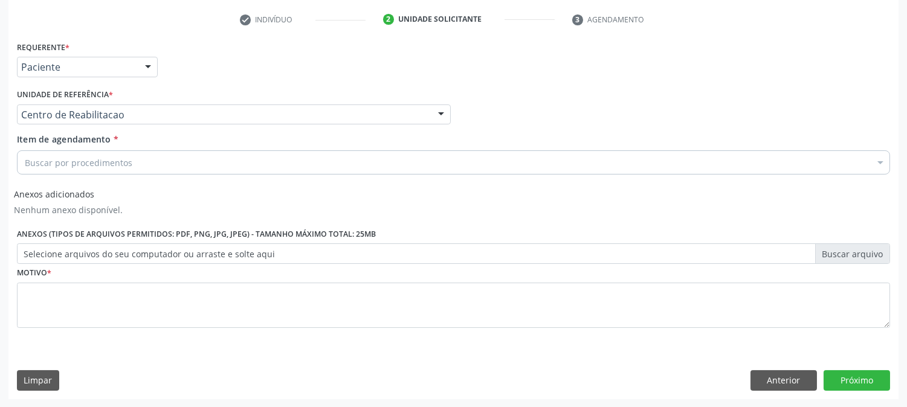
click at [51, 153] on div "Buscar por procedimentos" at bounding box center [454, 163] width 874 height 24
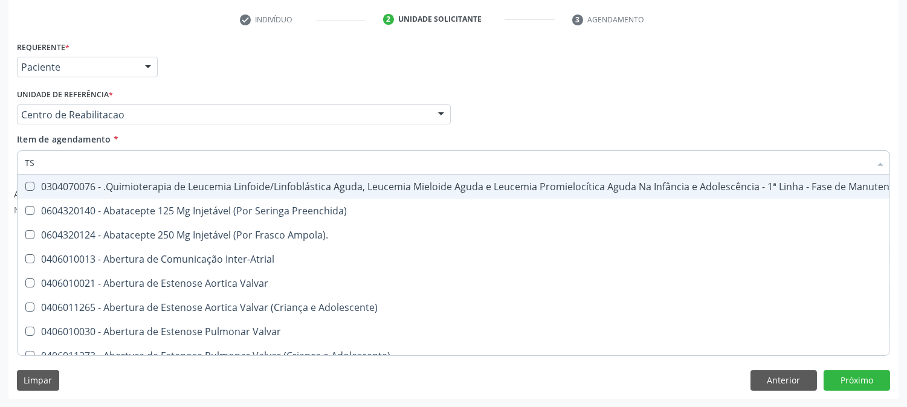
type input "TSH"
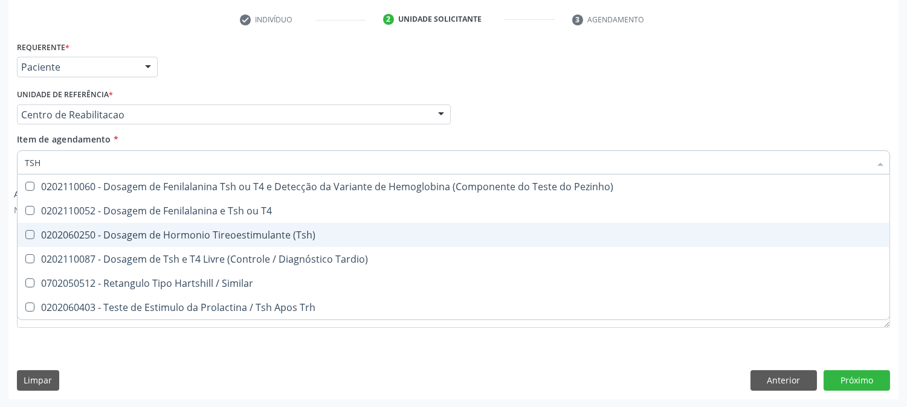
click at [129, 244] on span "0202060250 - Dosagem de Hormonio Tireoestimulante (Tsh)" at bounding box center [454, 235] width 872 height 24
checkbox \(Tsh\) "true"
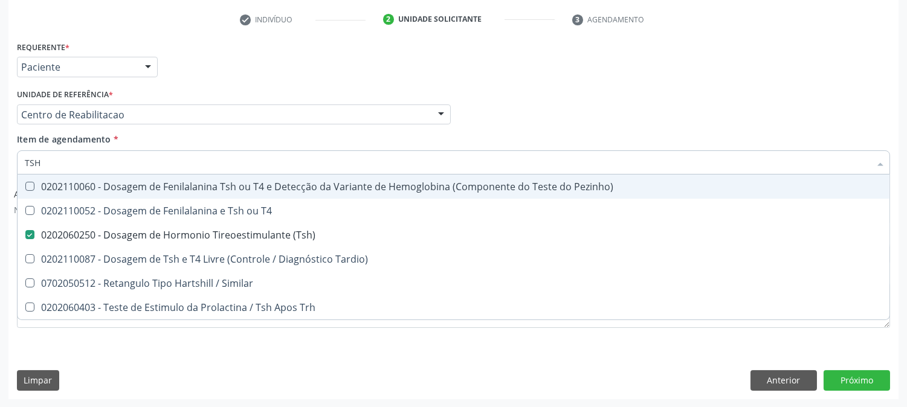
click at [82, 160] on input "TSH" at bounding box center [448, 163] width 846 height 24
type input "T4 L"
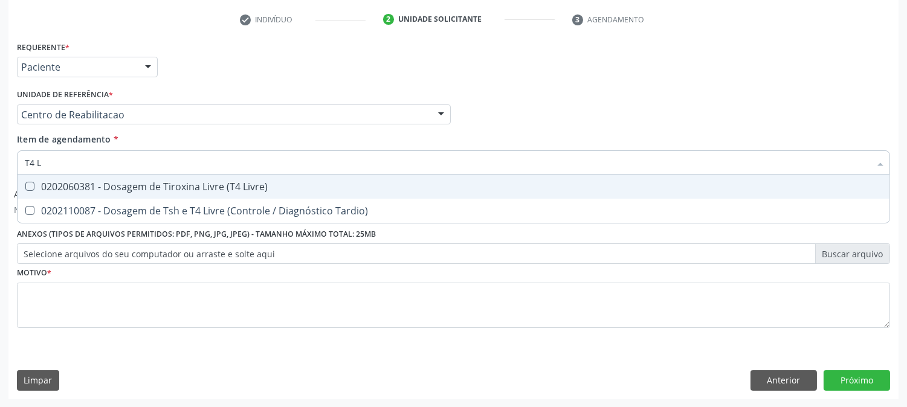
click at [88, 183] on div "0202060381 - Dosagem de Tiroxina Livre (T4 Livre)" at bounding box center [454, 187] width 858 height 10
checkbox Livre\) "true"
click at [81, 162] on input "T4 L" at bounding box center [448, 163] width 846 height 24
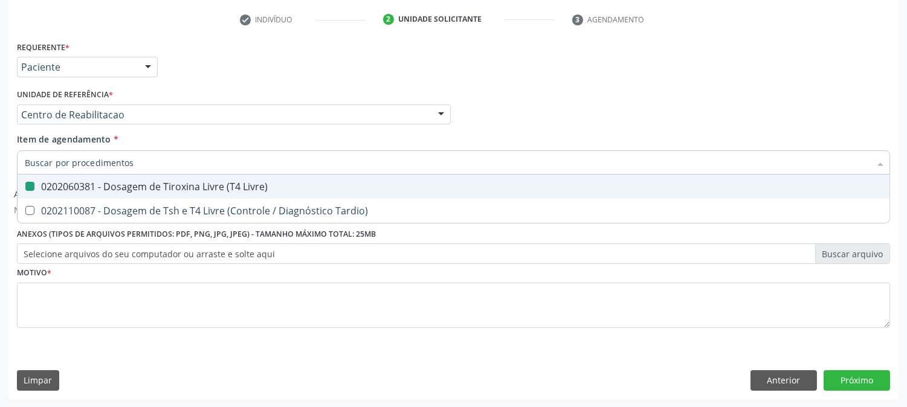
checkbox Livre\) "false"
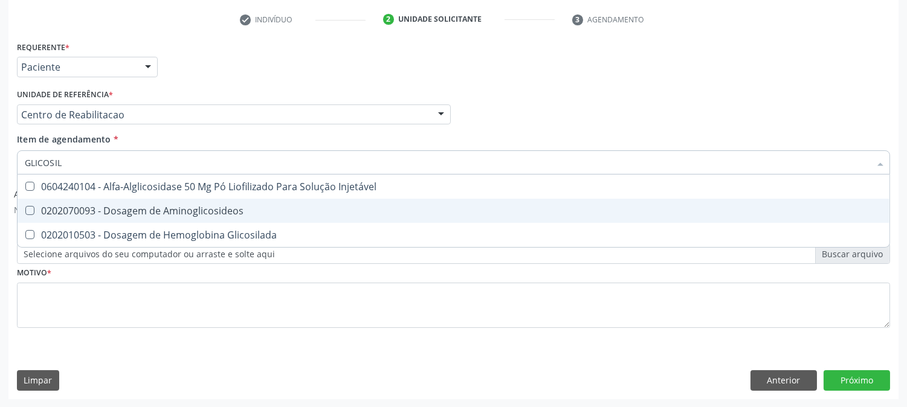
type input "GLICOSILA"
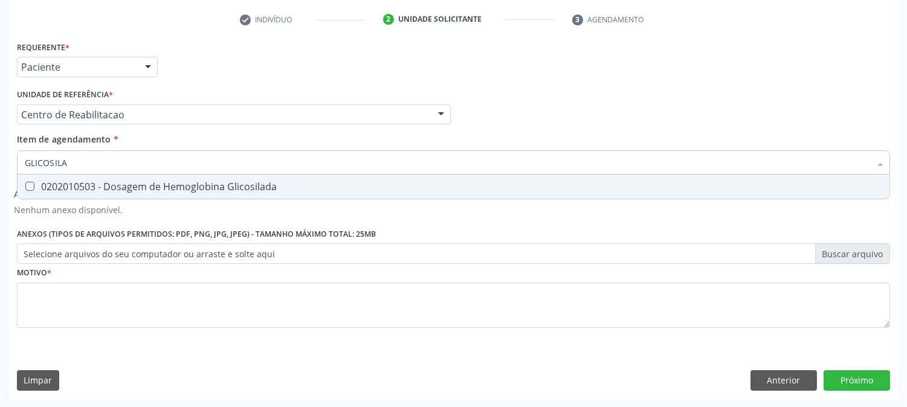
click at [62, 195] on span "0202010503 - Dosagem de Hemoglobina Glicosilada" at bounding box center [454, 187] width 872 height 24
checkbox Glicosilada "true"
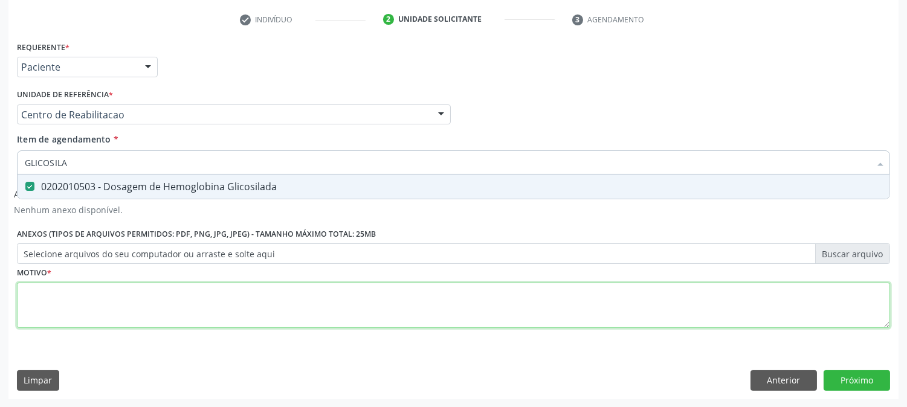
click at [57, 283] on div "Requerente * Paciente Profissional de Saúde Paciente Nenhum resultado encontrad…" at bounding box center [454, 191] width 874 height 307
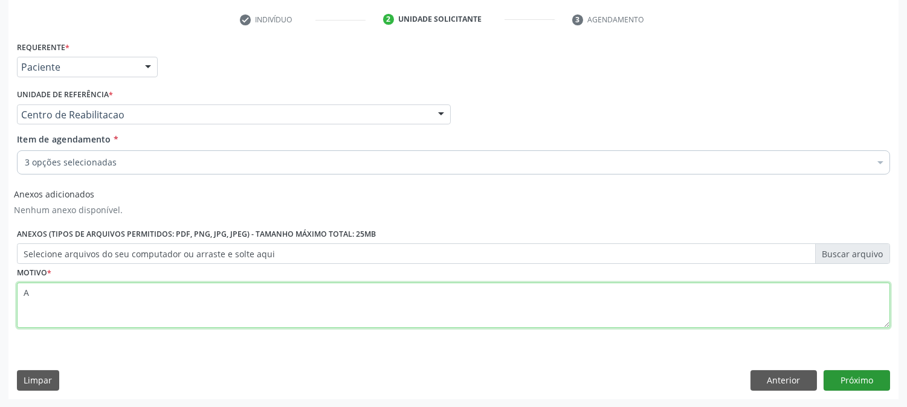
type textarea "A"
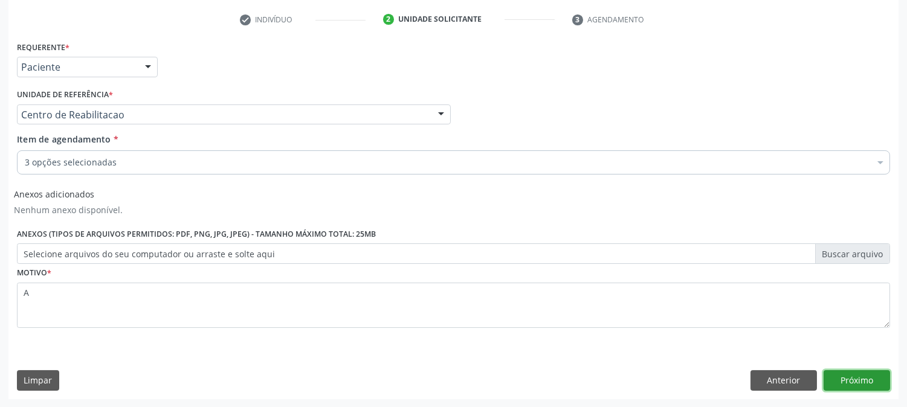
click at [881, 388] on button "Próximo" at bounding box center [857, 381] width 66 height 21
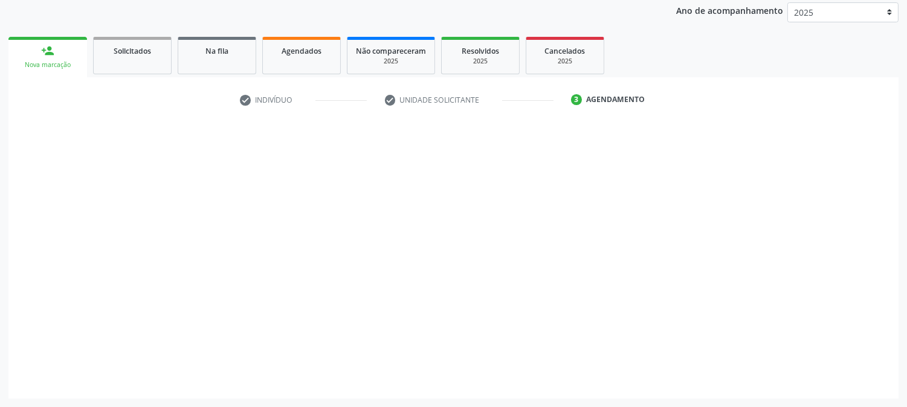
scroll to position [143, 0]
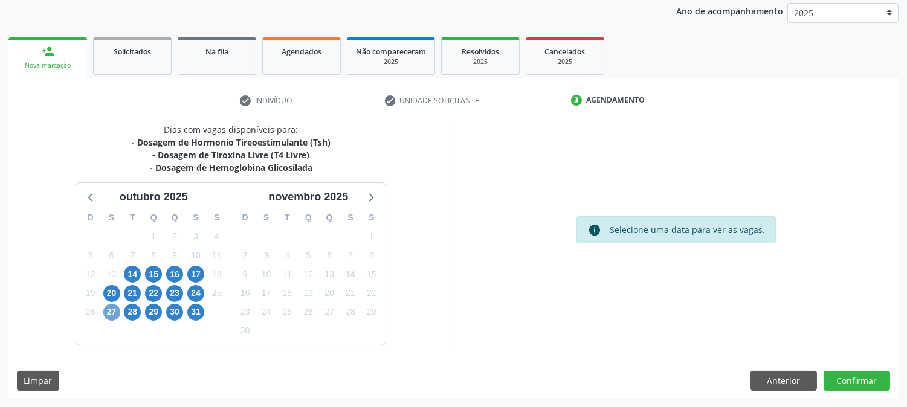
click at [115, 307] on span "27" at bounding box center [111, 312] width 17 height 17
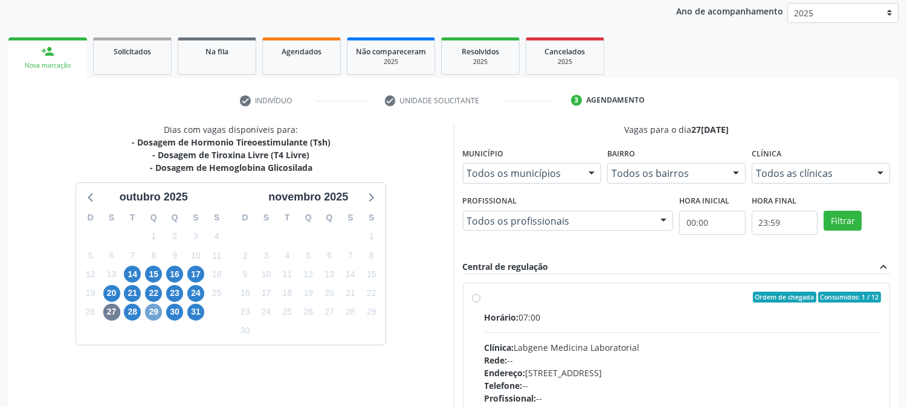
click at [146, 310] on span "29" at bounding box center [153, 312] width 17 height 17
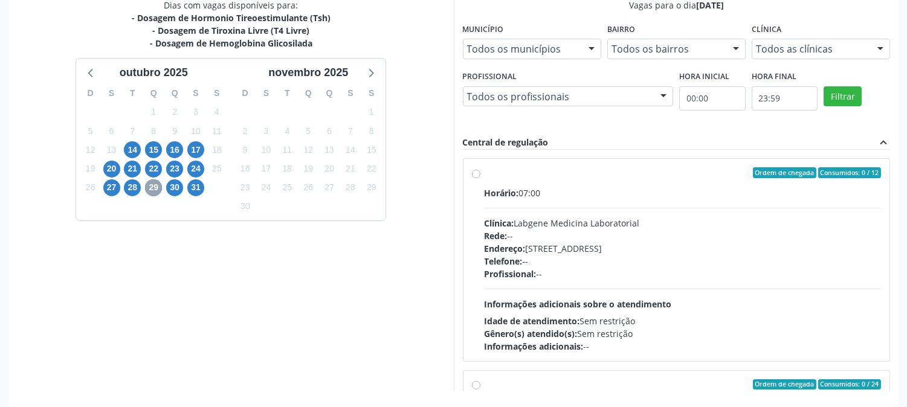
scroll to position [278, 0]
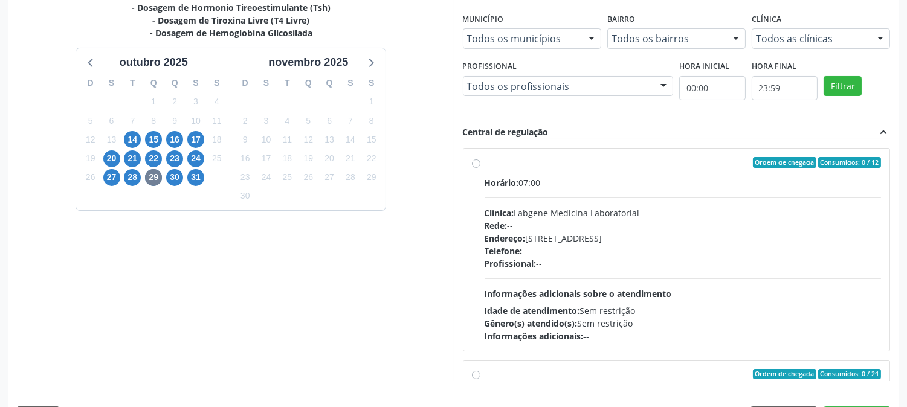
click at [677, 235] on div "Endereço: [STREET_ADDRESS]" at bounding box center [683, 238] width 397 height 13
click at [481, 168] on input "Ordem de chegada Consumidos: 0 / 12 Horário: 07:00 Clínica: Labgene Medicina La…" at bounding box center [476, 162] width 8 height 11
radio input "true"
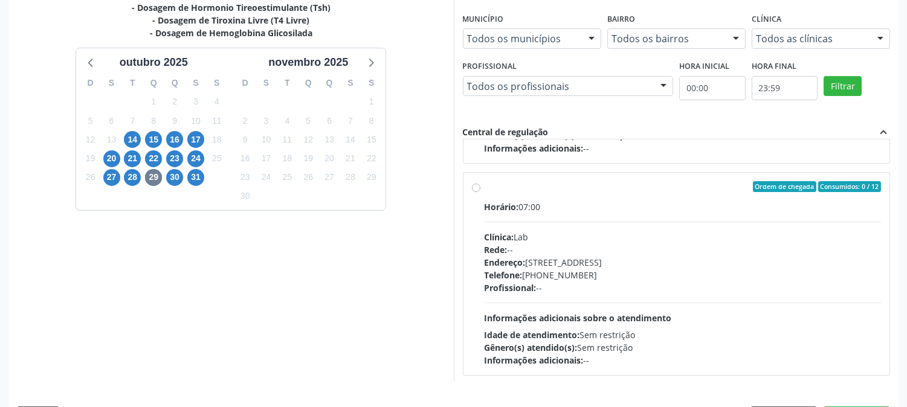
scroll to position [484, 0]
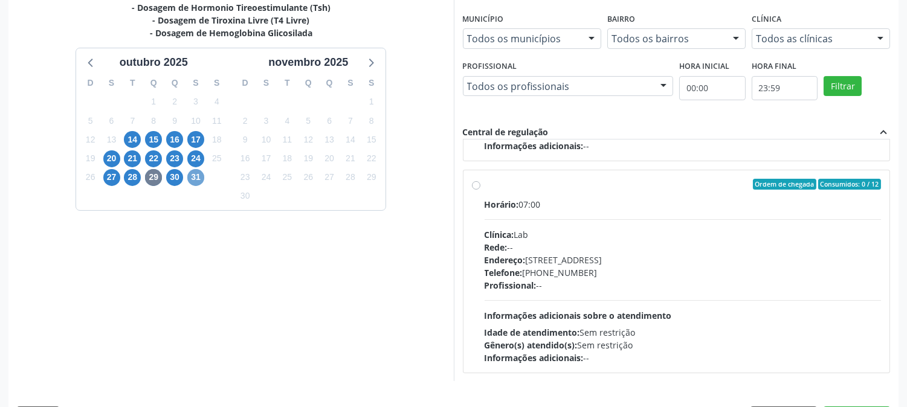
click at [195, 178] on span "31" at bounding box center [195, 177] width 17 height 17
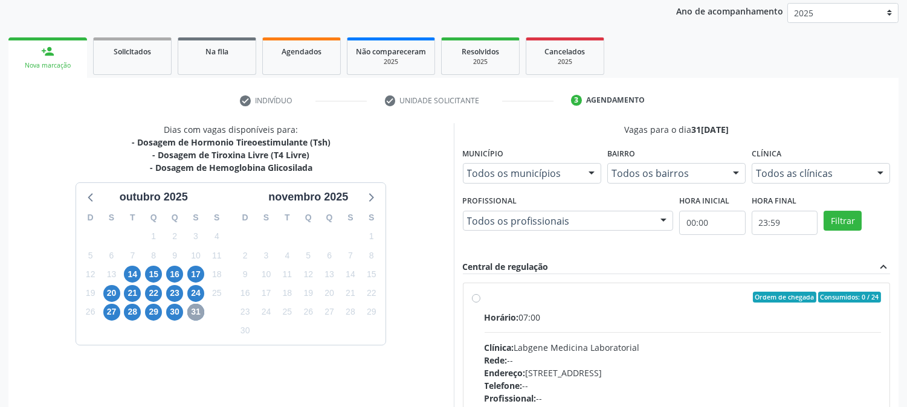
scroll to position [278, 0]
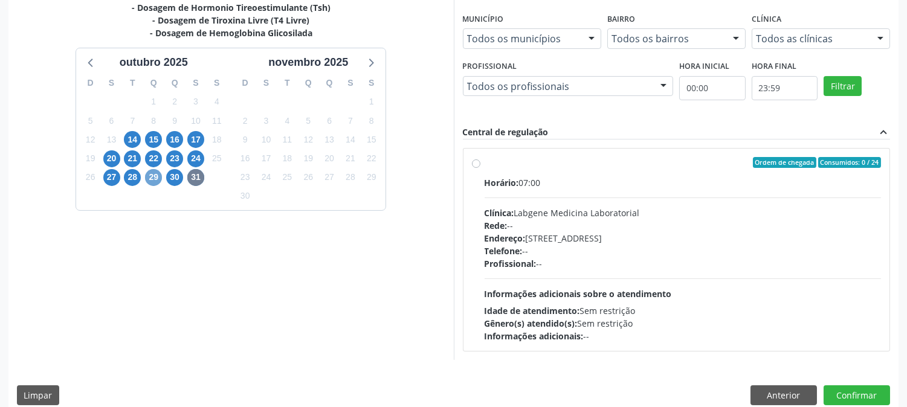
click at [147, 177] on span "29" at bounding box center [153, 177] width 17 height 17
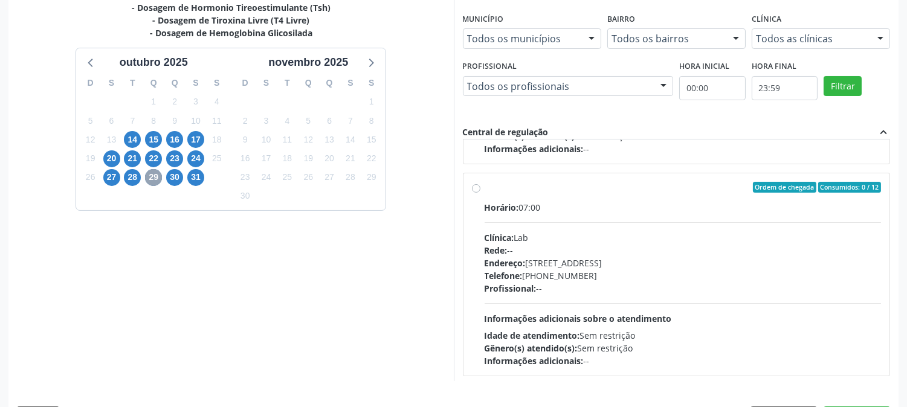
scroll to position [484, 0]
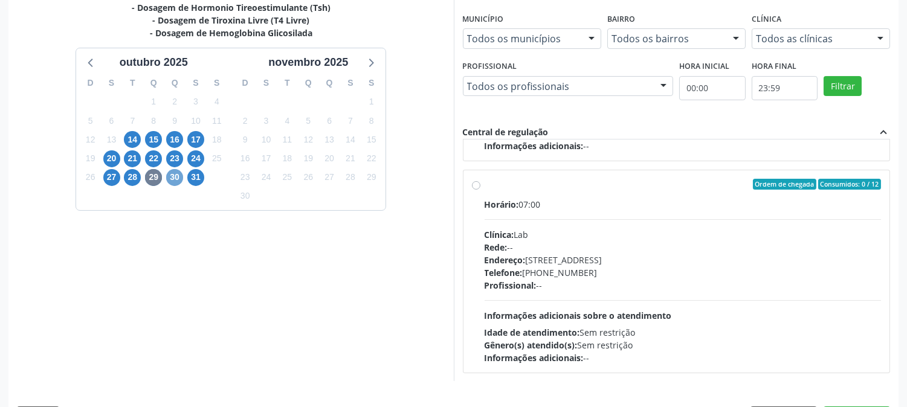
click at [175, 184] on span "30" at bounding box center [174, 177] width 17 height 17
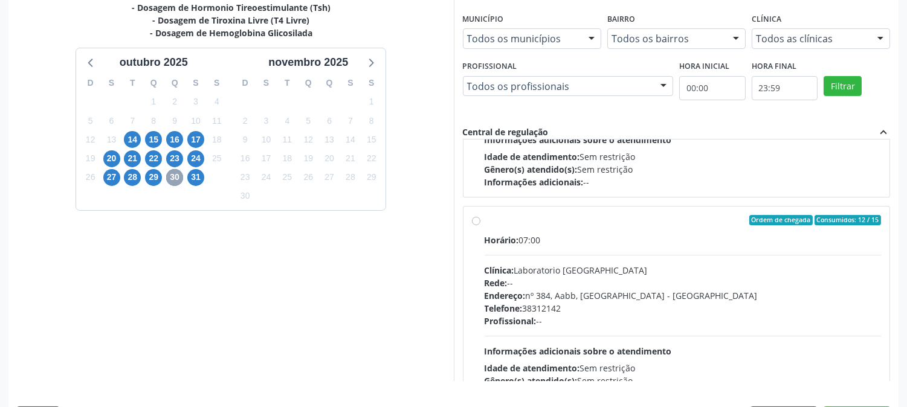
scroll to position [190, 0]
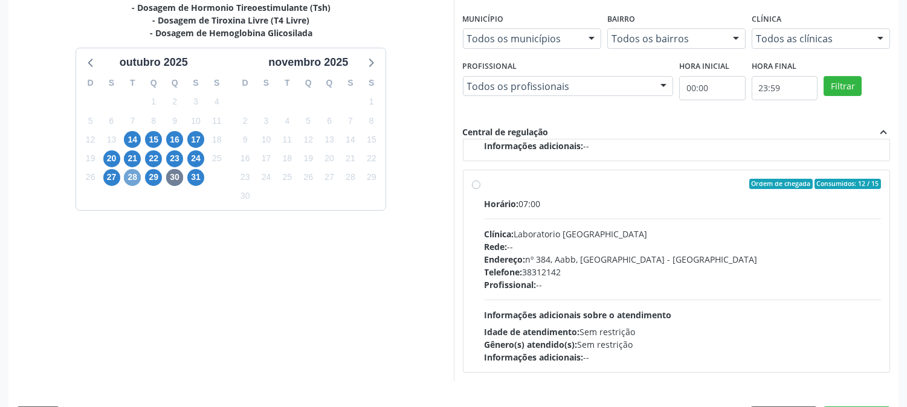
click at [125, 177] on span "28" at bounding box center [132, 177] width 17 height 17
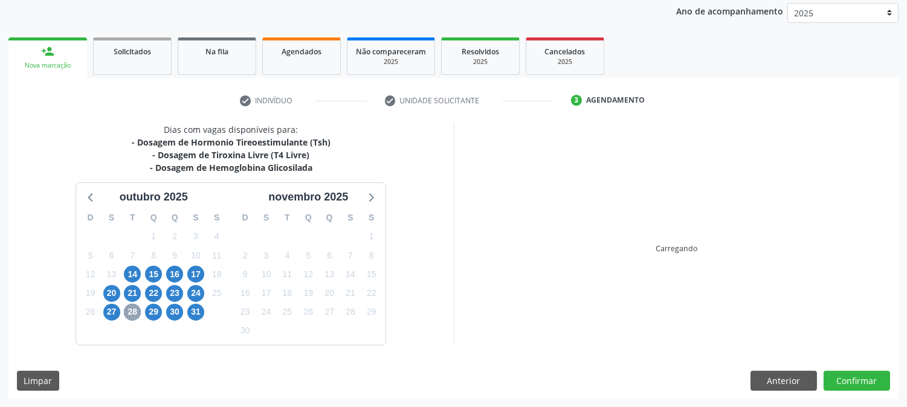
scroll to position [278, 0]
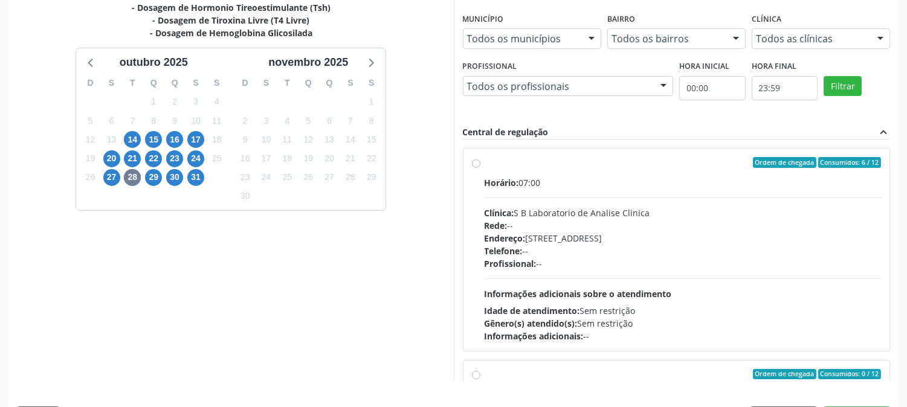
click at [546, 221] on div "Rede: --" at bounding box center [683, 225] width 397 height 13
click at [481, 168] on input "Ordem de chegada Consumidos: 6 / 12 Horário: 07:00 Clínica: S B Laboratorio de …" at bounding box center [476, 162] width 8 height 11
radio input "true"
click at [546, 221] on div "Rede: --" at bounding box center [683, 225] width 397 height 13
click at [481, 168] on input "Ordem de chegada Consumidos: 6 / 12 Horário: 07:00 Clínica: S B Laboratorio de …" at bounding box center [476, 162] width 8 height 11
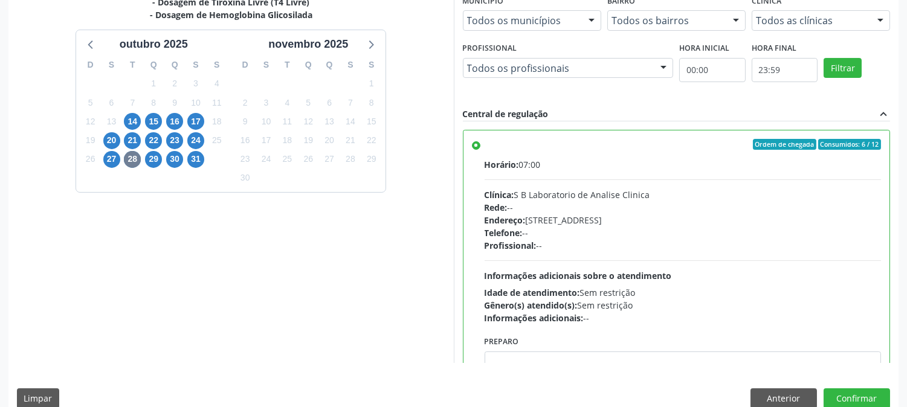
scroll to position [314, 0]
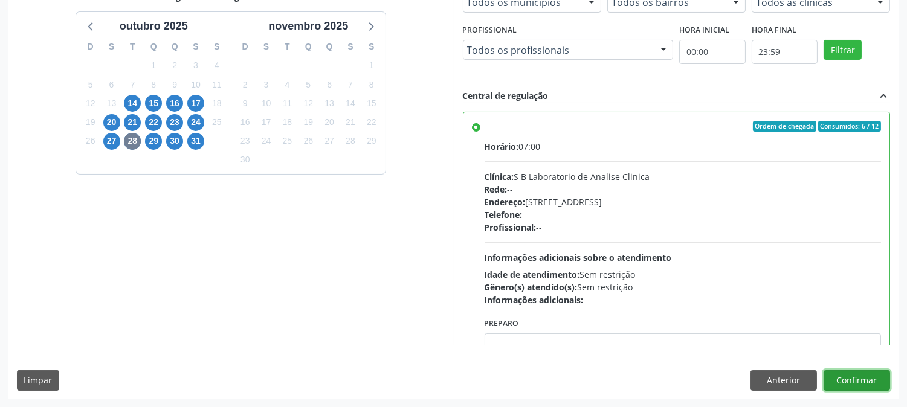
click at [833, 384] on button "Confirmar" at bounding box center [857, 381] width 66 height 21
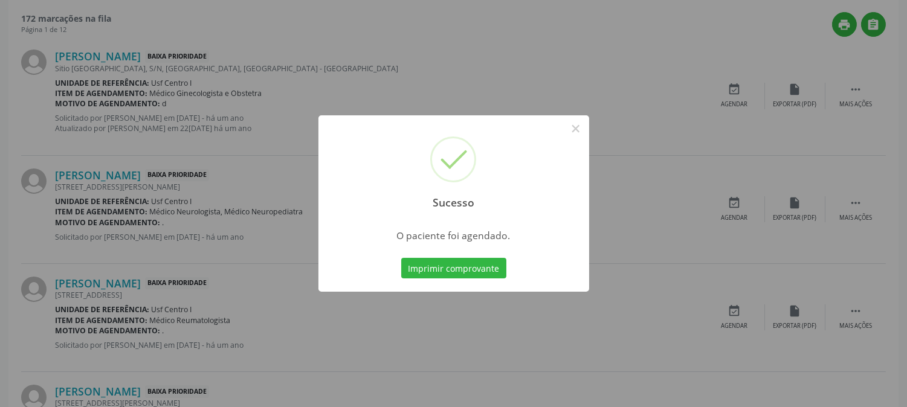
scroll to position [0, 0]
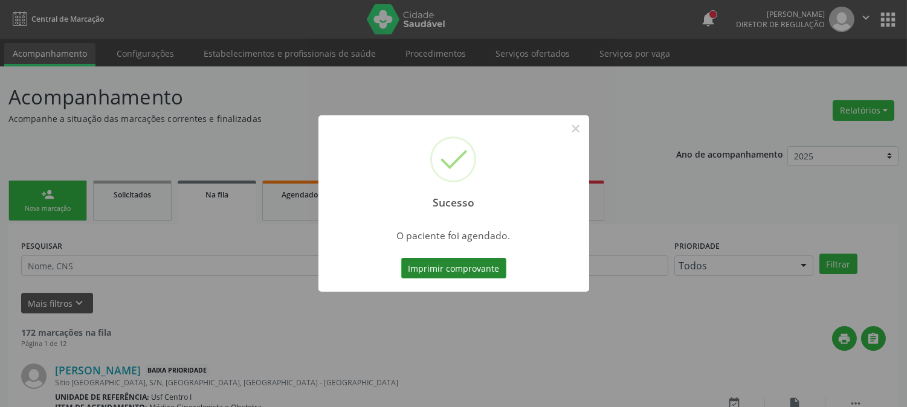
click at [438, 263] on button "Imprimir comprovante" at bounding box center [453, 268] width 105 height 21
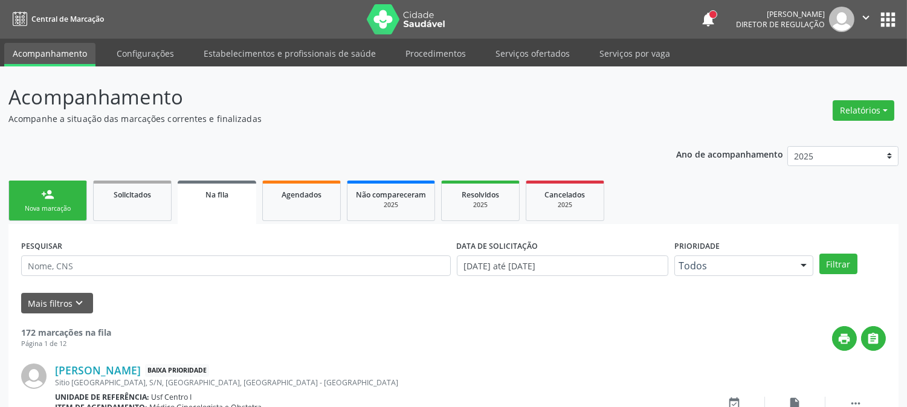
click at [44, 214] on link "person_add Nova marcação" at bounding box center [47, 201] width 79 height 41
click at [69, 198] on link "person_add Nova marcação" at bounding box center [47, 201] width 79 height 41
